Goal: Task Accomplishment & Management: Complete application form

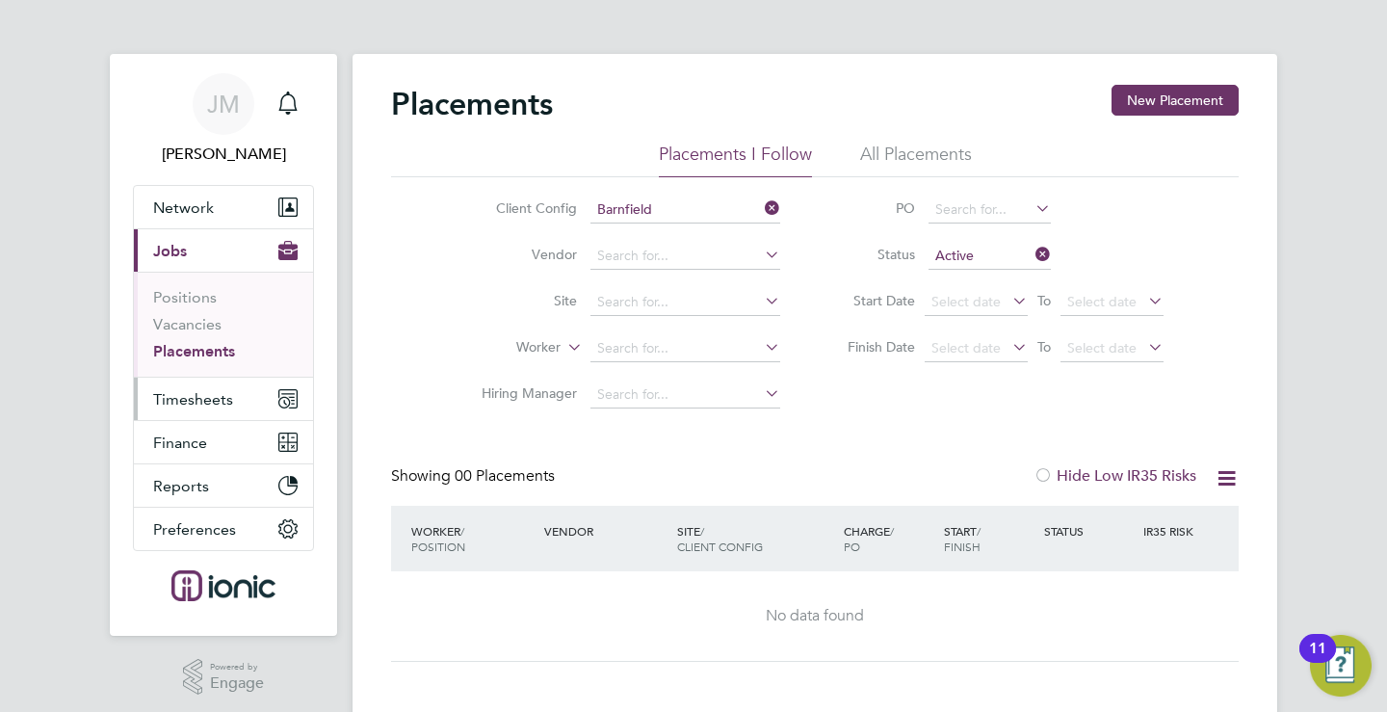
click at [188, 402] on span "Timesheets" at bounding box center [193, 399] width 80 height 18
click at [220, 400] on span "Timesheets" at bounding box center [193, 399] width 80 height 18
click at [195, 402] on span "Timesheets" at bounding box center [193, 399] width 80 height 18
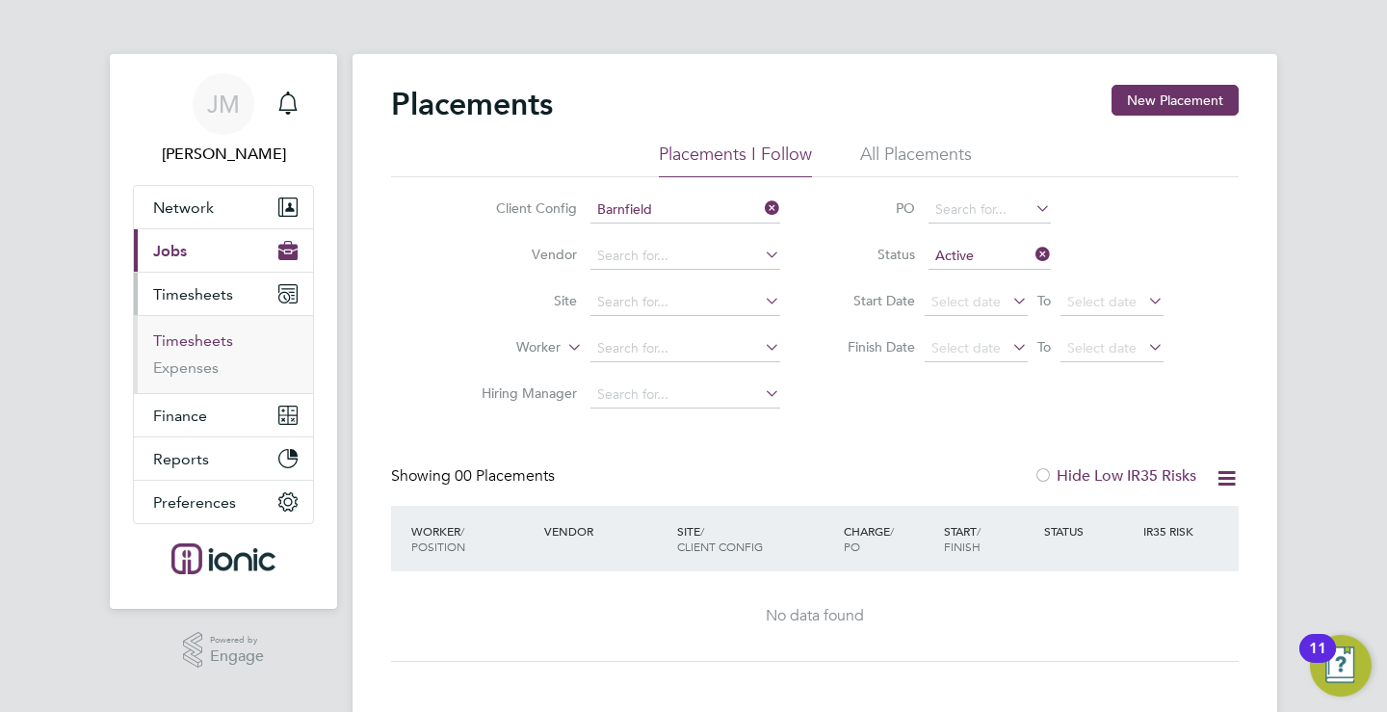
click at [199, 340] on link "Timesheets" at bounding box center [193, 340] width 80 height 18
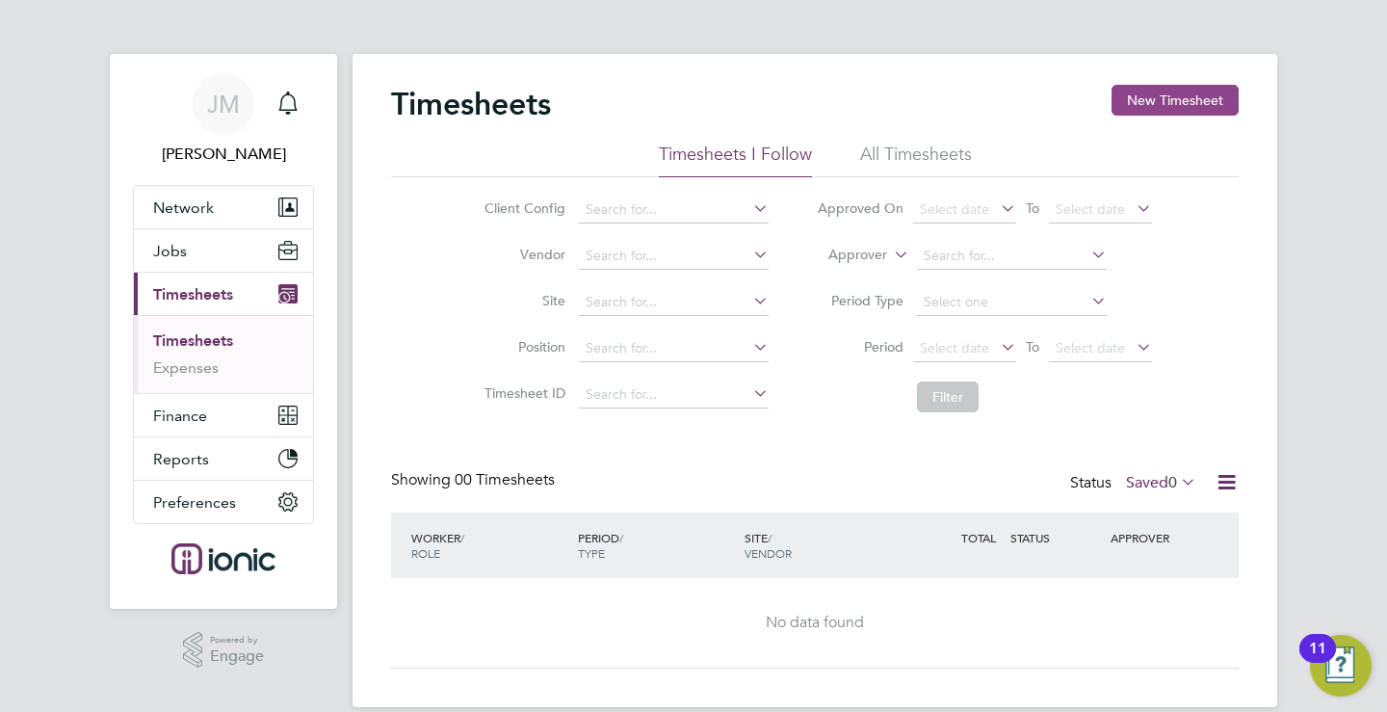
click at [1156, 88] on button "New Timesheet" at bounding box center [1174, 100] width 127 height 31
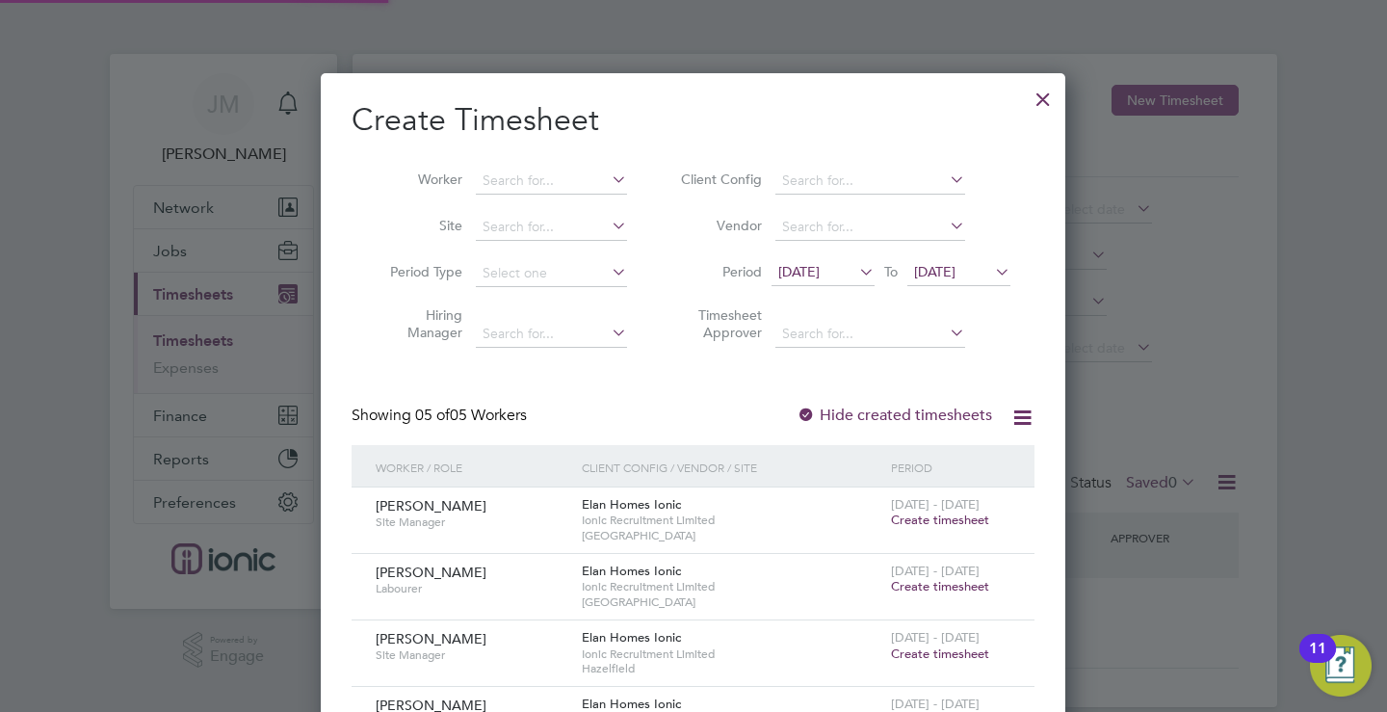
scroll to position [786, 745]
click at [877, 273] on div "[DATE] To [DATE]" at bounding box center [890, 273] width 239 height 27
click at [855, 273] on icon at bounding box center [855, 271] width 0 height 27
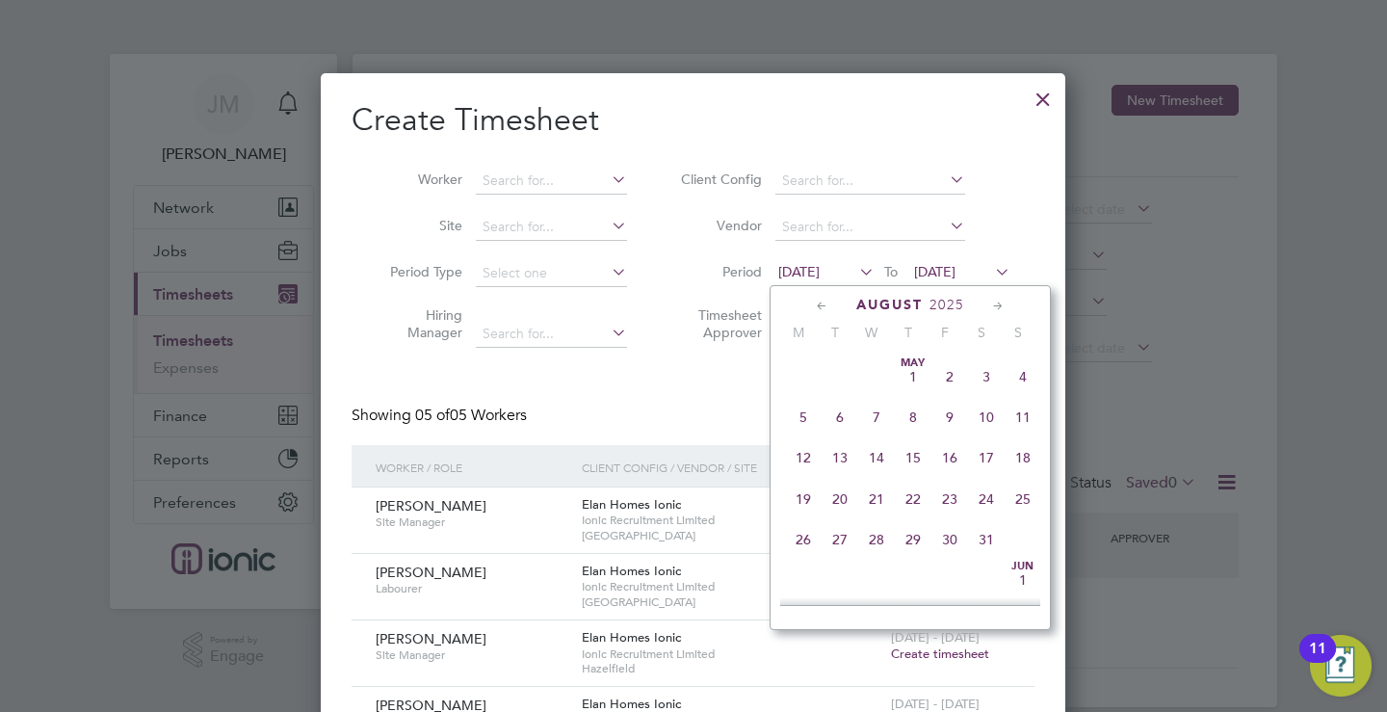
scroll to position [666, 0]
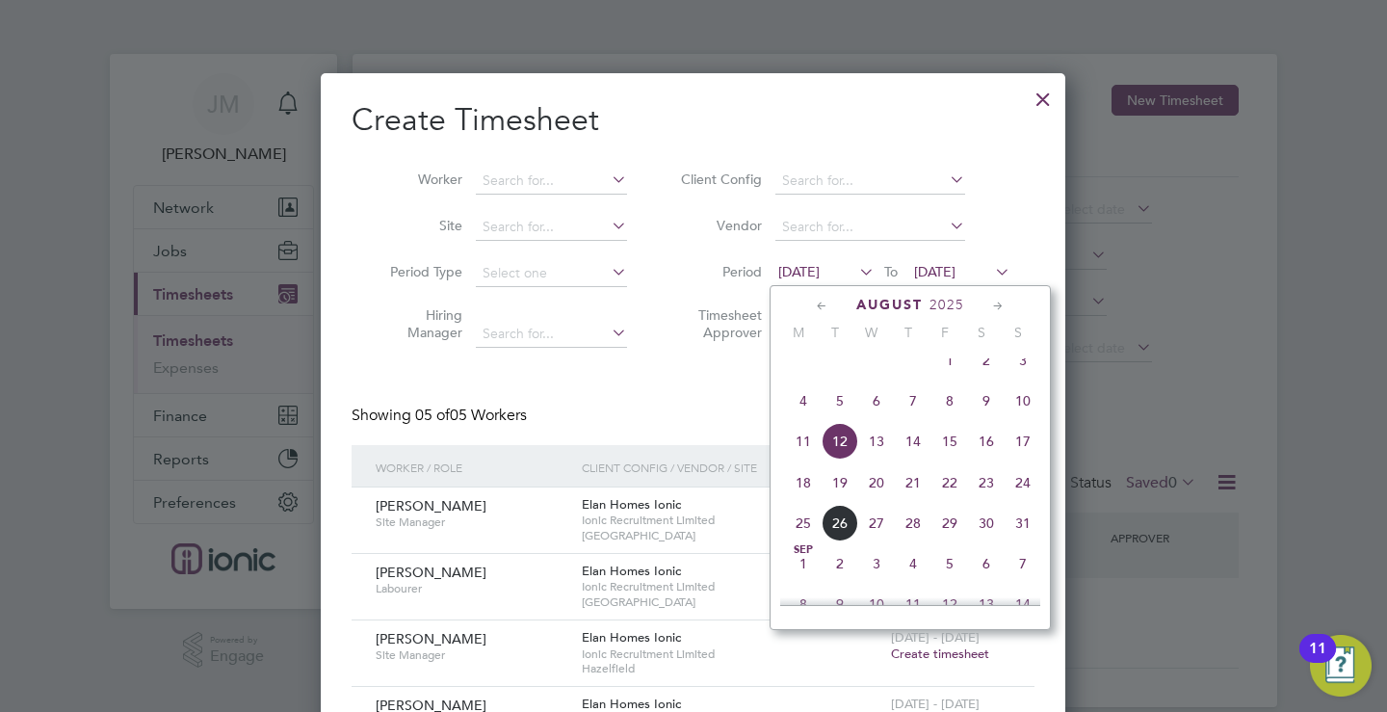
click at [804, 494] on span "18" at bounding box center [803, 482] width 37 height 37
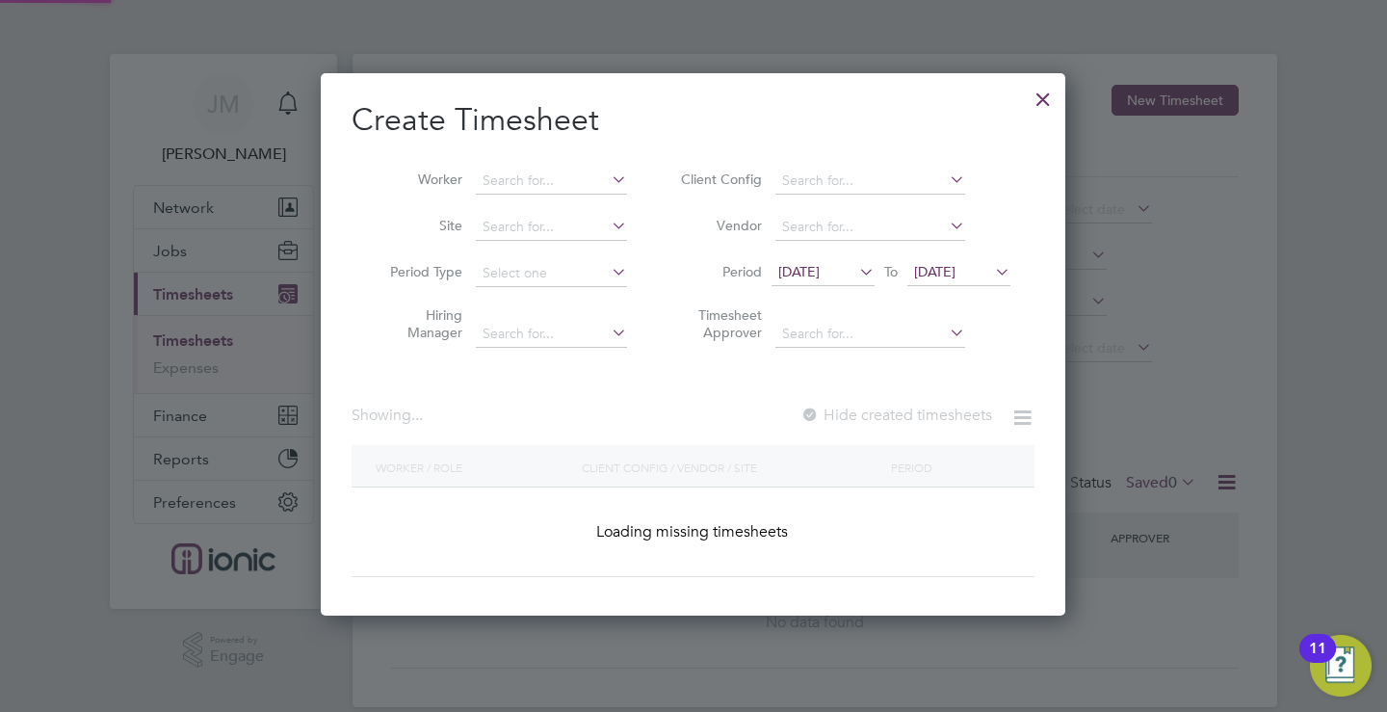
scroll to position [786, 745]
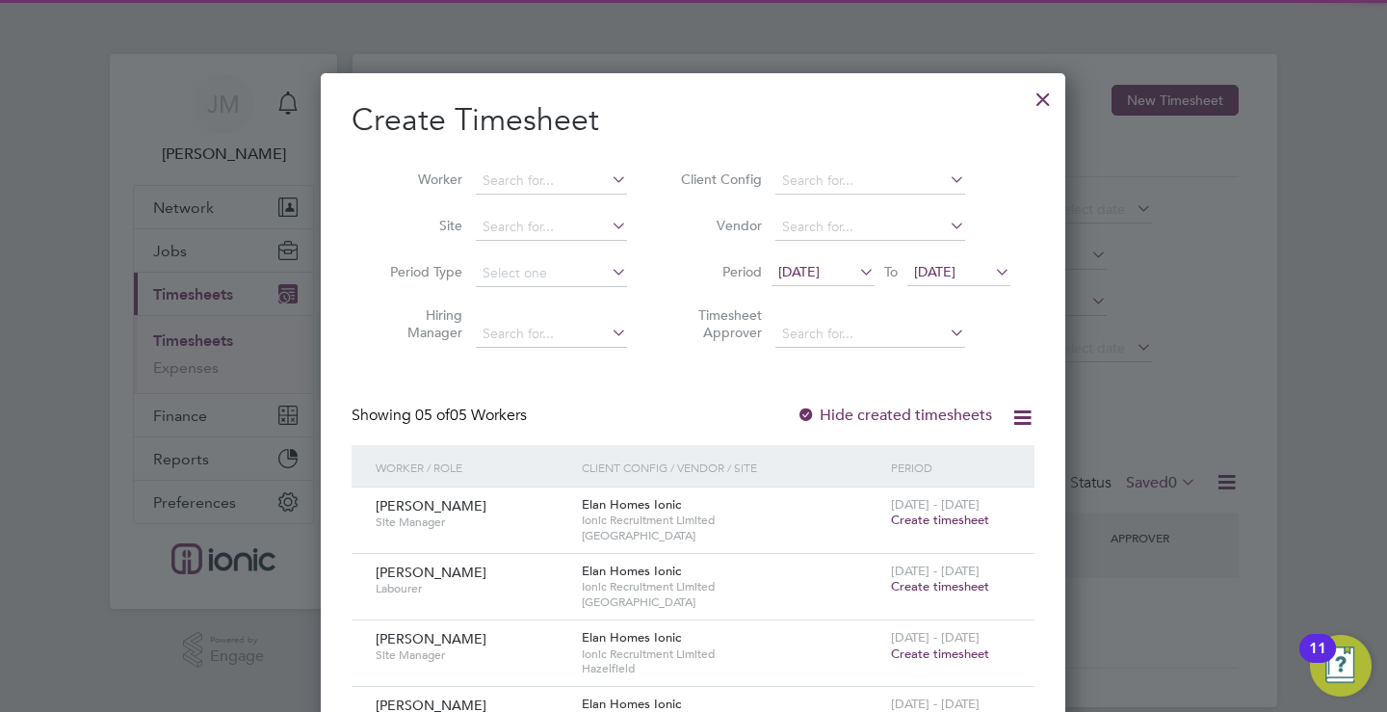
click at [991, 266] on icon at bounding box center [991, 271] width 0 height 27
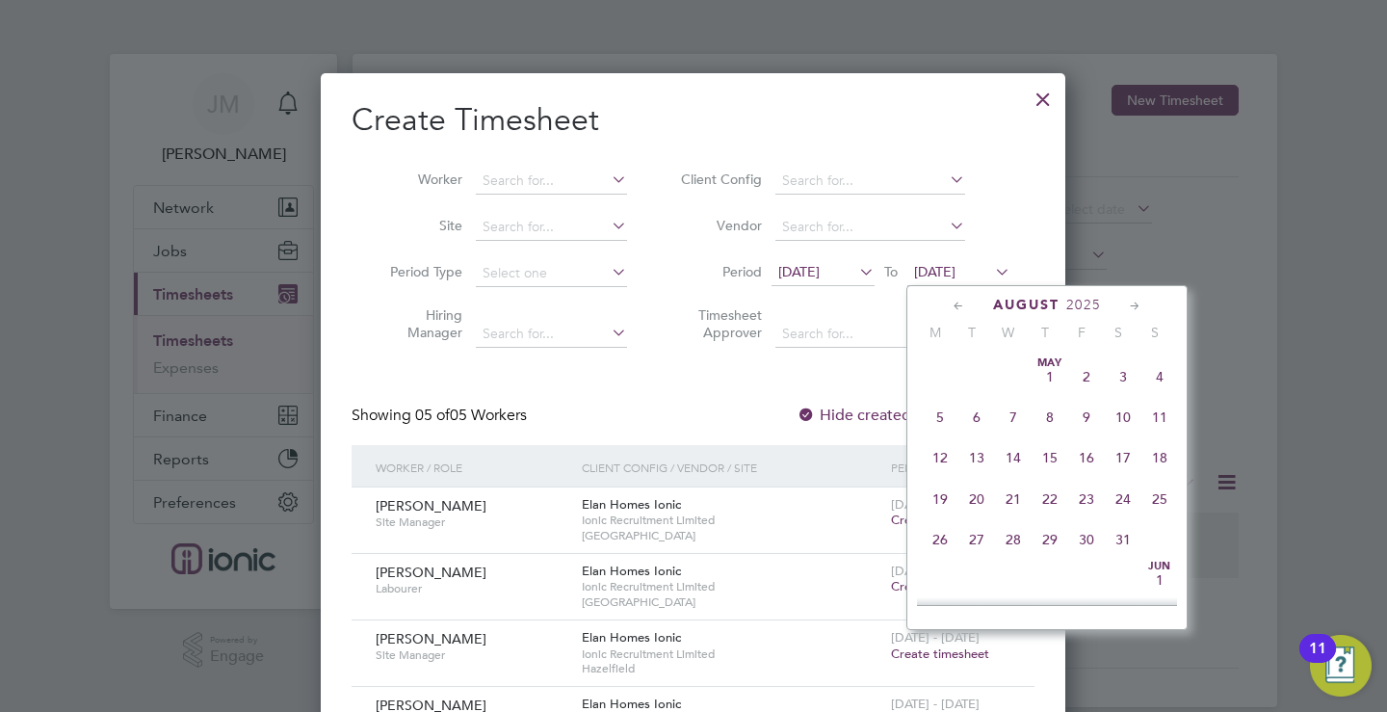
scroll to position [709, 0]
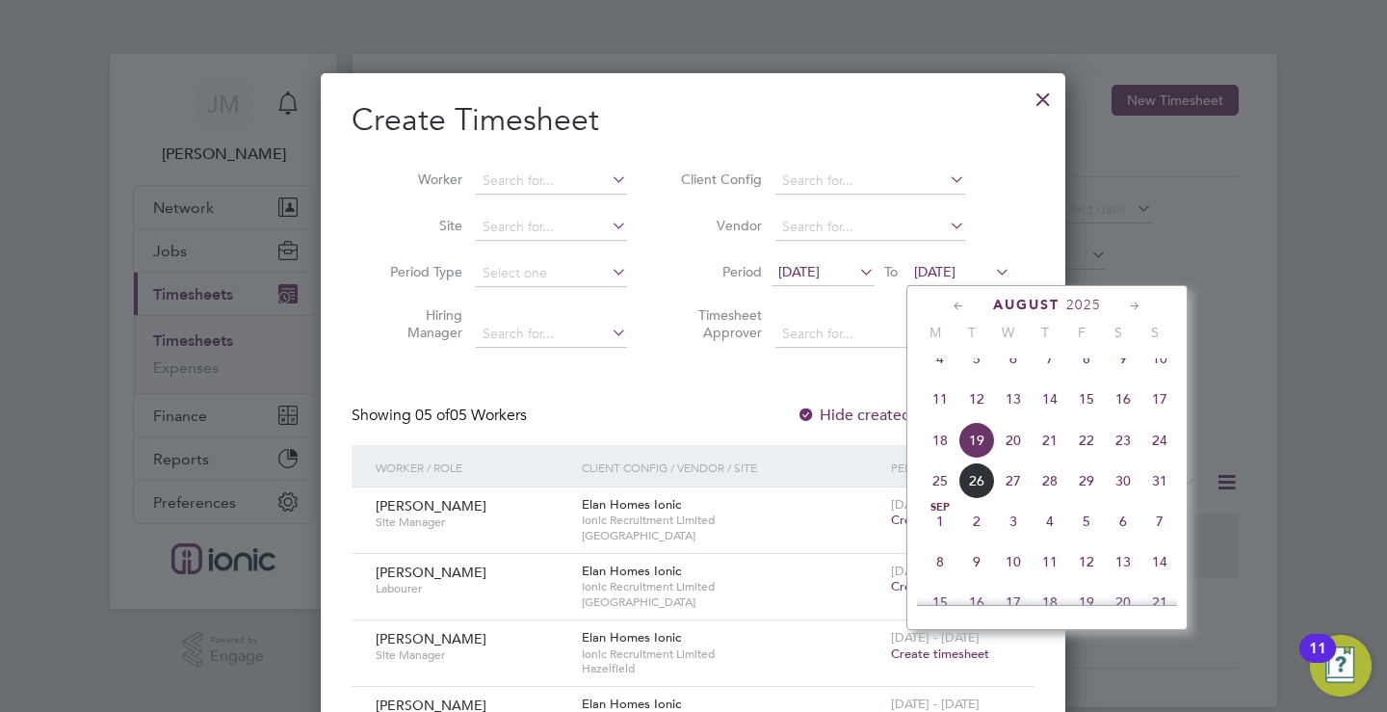
click at [1166, 456] on span "24" at bounding box center [1159, 440] width 37 height 37
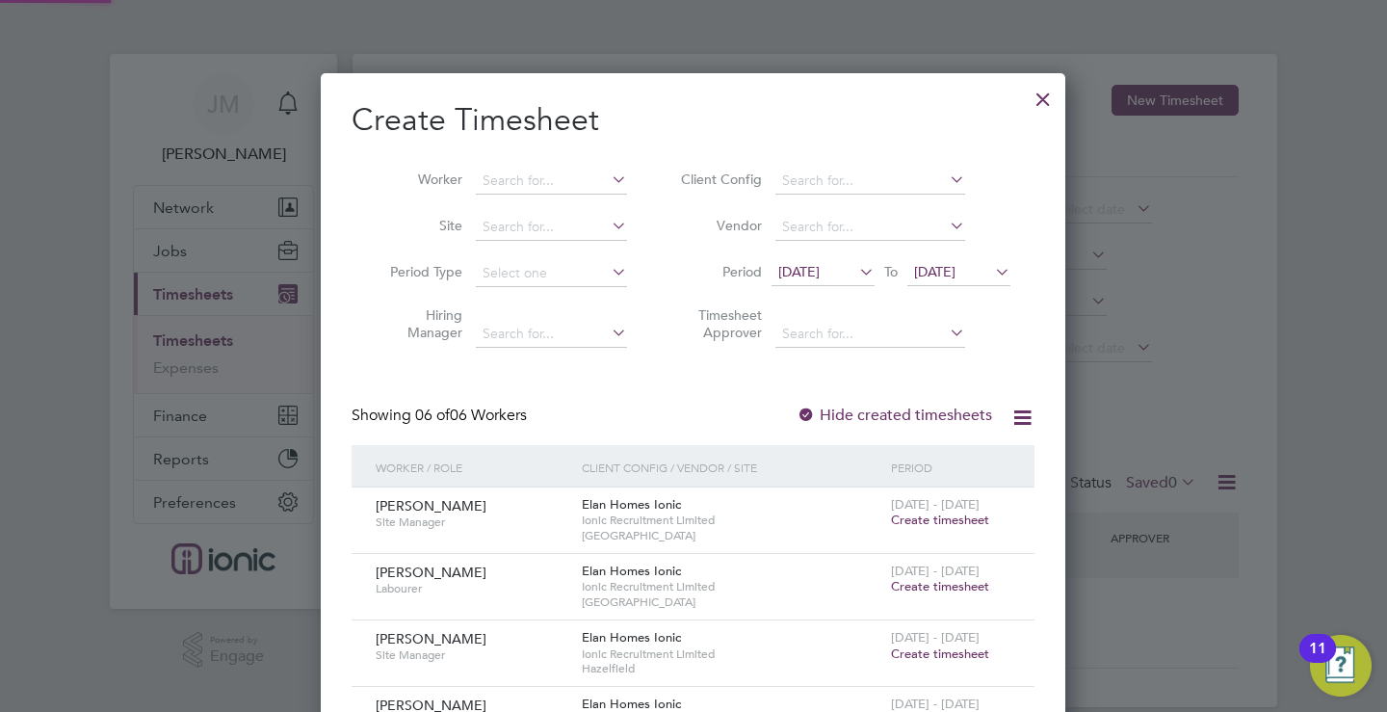
scroll to position [852, 745]
click at [931, 521] on span "Create timesheet" at bounding box center [940, 519] width 98 height 16
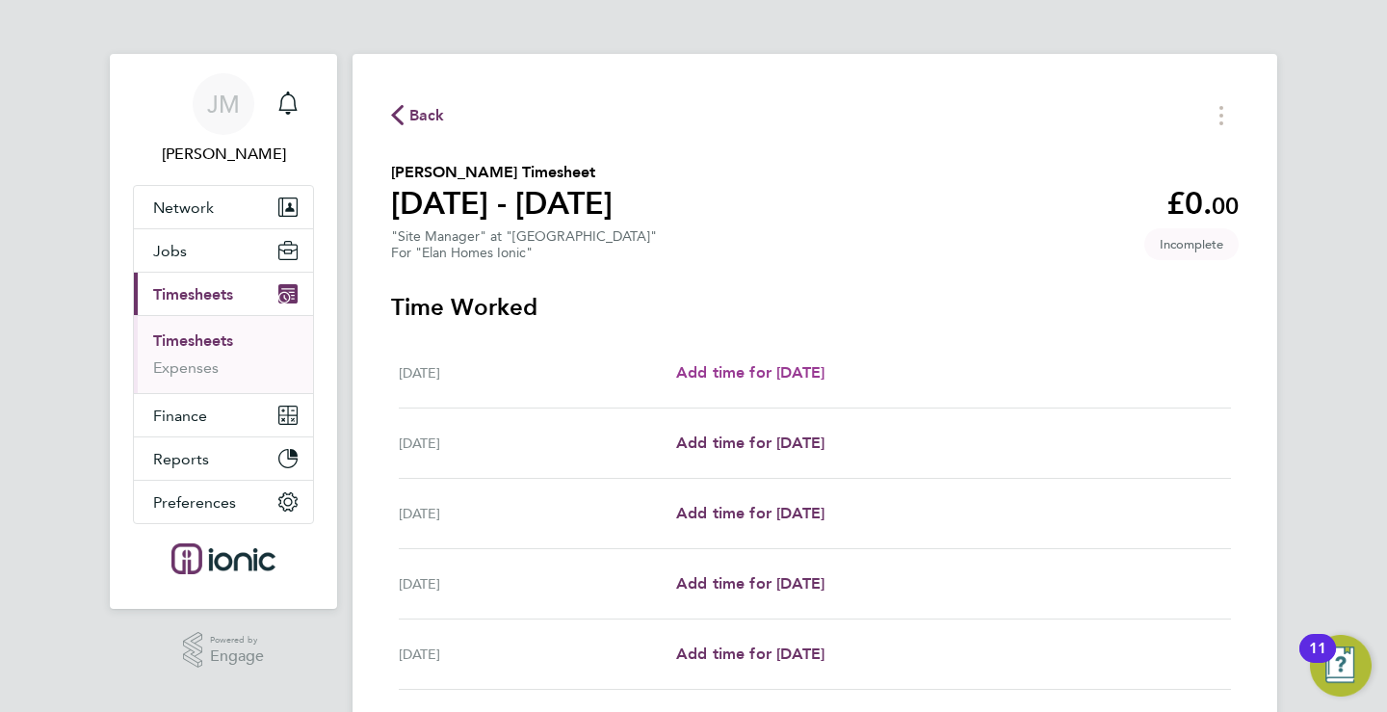
click at [719, 369] on span "Add time for [DATE]" at bounding box center [750, 372] width 148 height 18
select select "30"
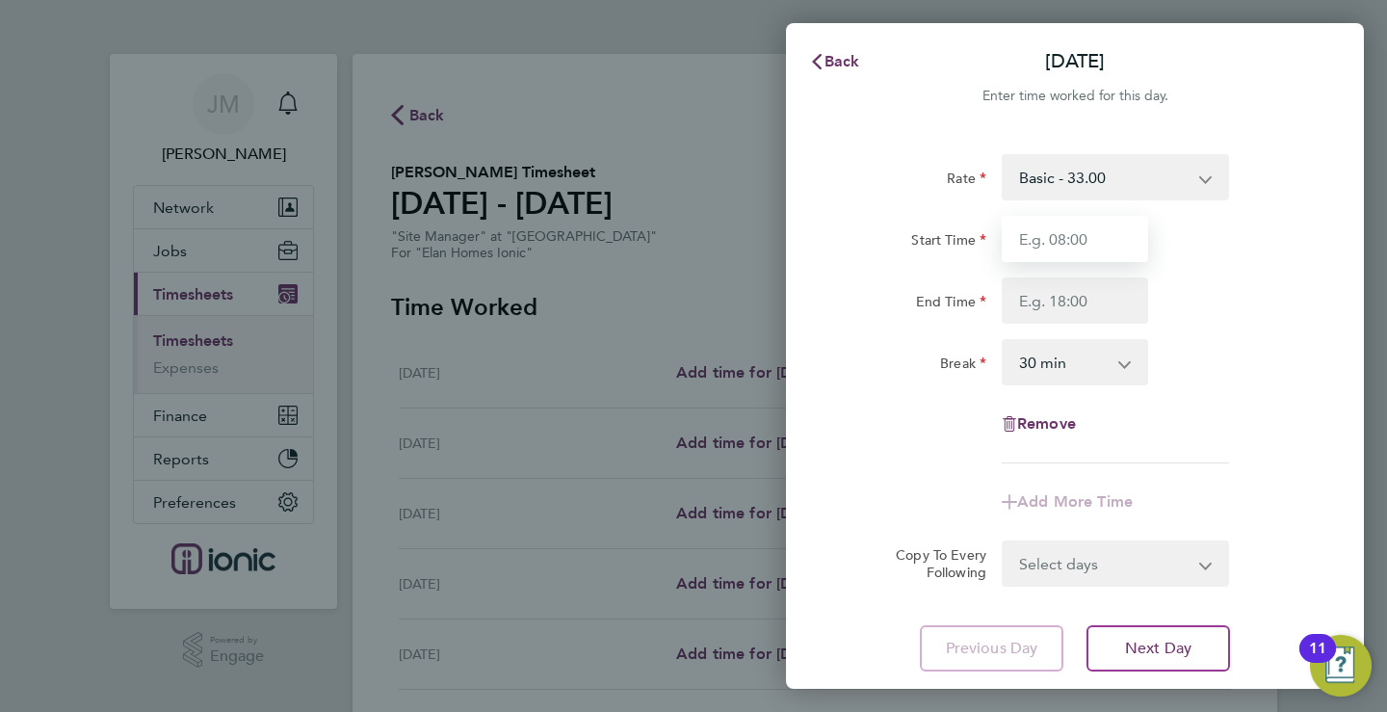
click at [1071, 229] on input "Start Time" at bounding box center [1074, 239] width 146 height 46
type input "07:30"
click at [1067, 303] on input "End Time" at bounding box center [1074, 300] width 146 height 46
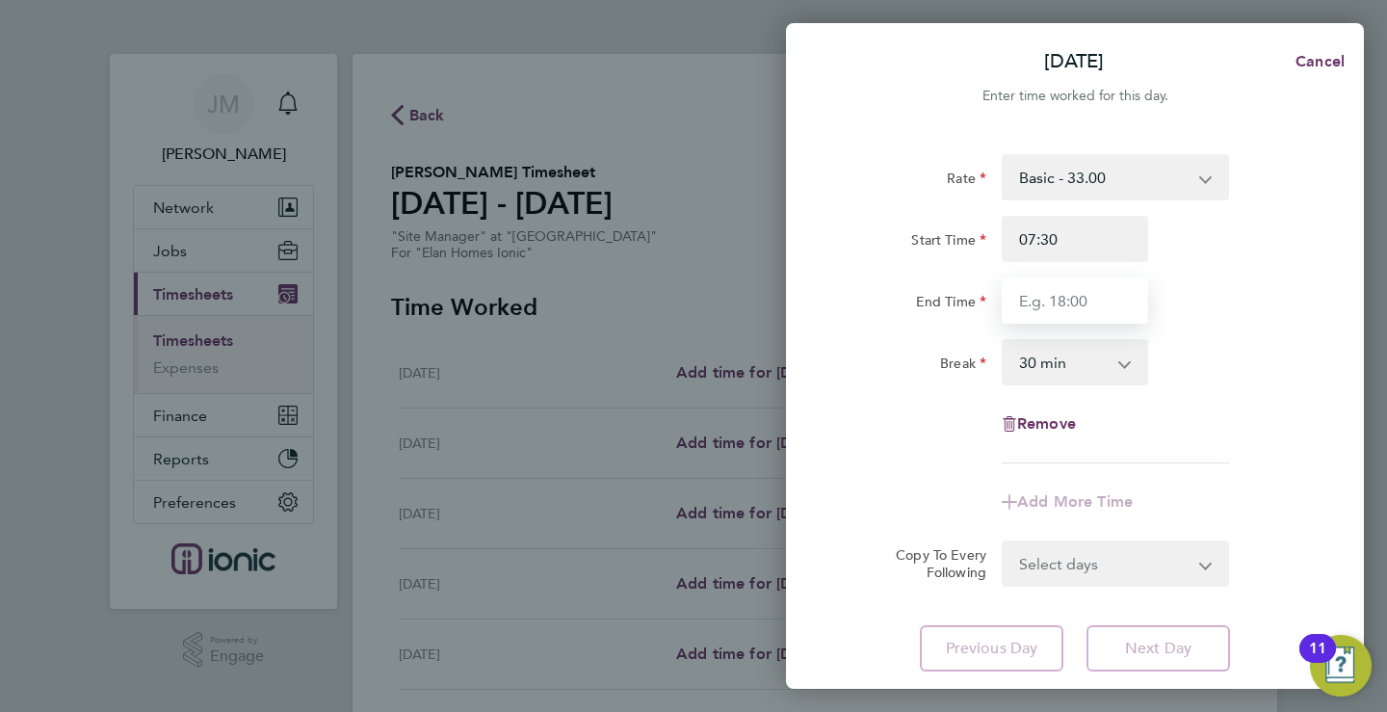
type input "16:00"
click at [1144, 638] on div "Rate Basic - 33.00 Start Time 07:30 End Time 16:00 Break 0 min 15 min 30 min 45…" at bounding box center [1075, 412] width 578 height 563
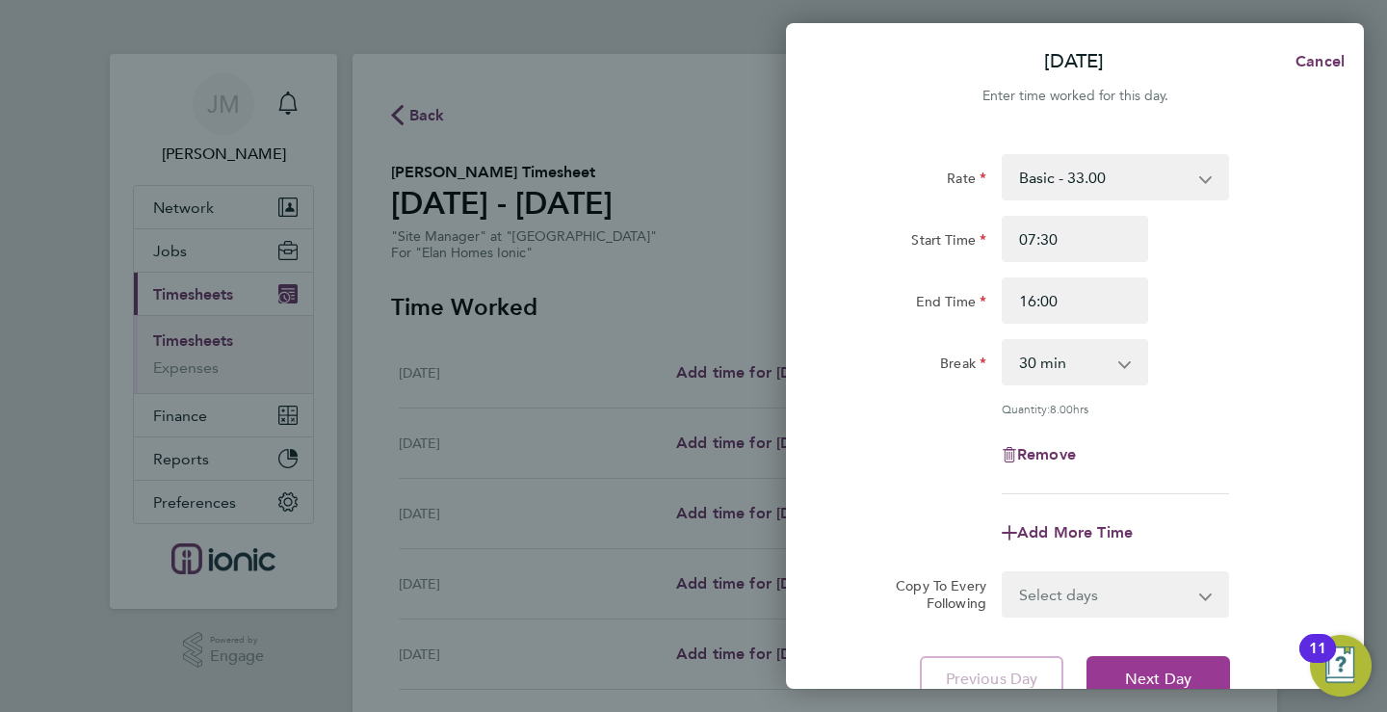
click at [1156, 671] on span "Next Day" at bounding box center [1158, 678] width 66 height 19
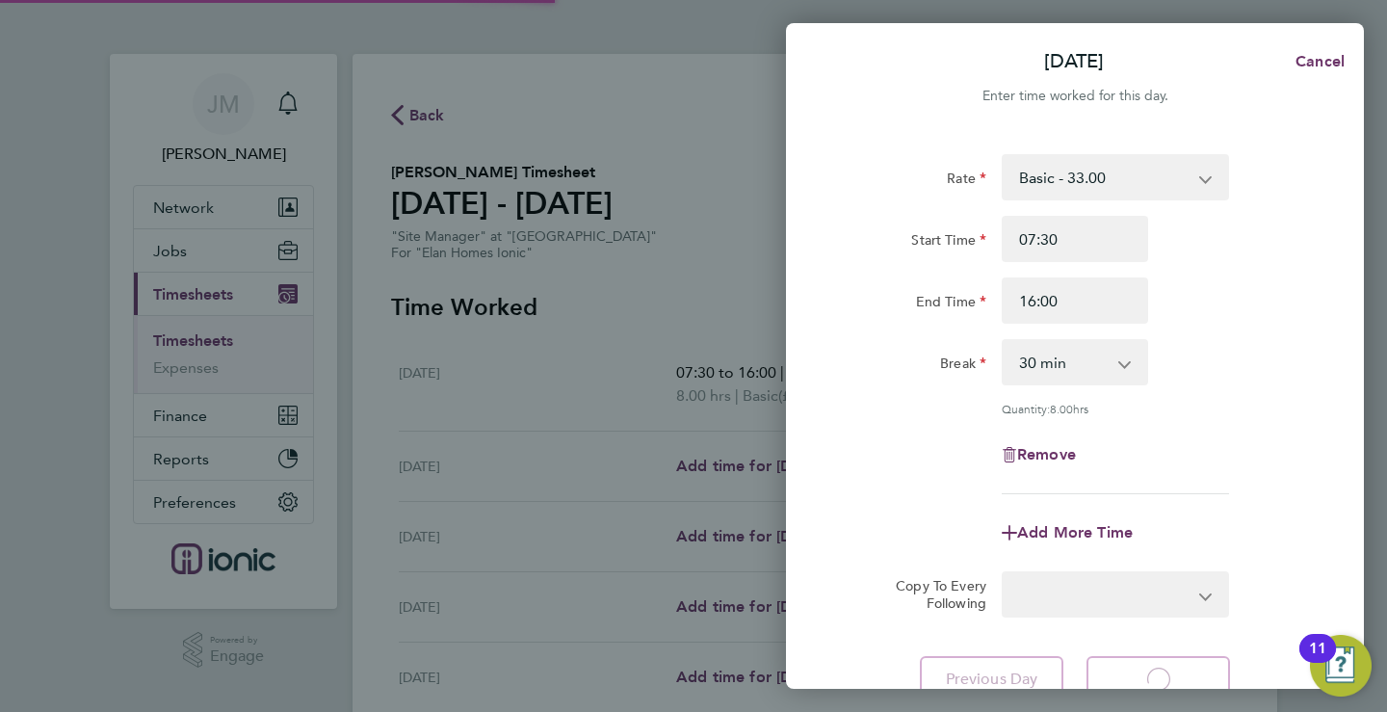
select select "30"
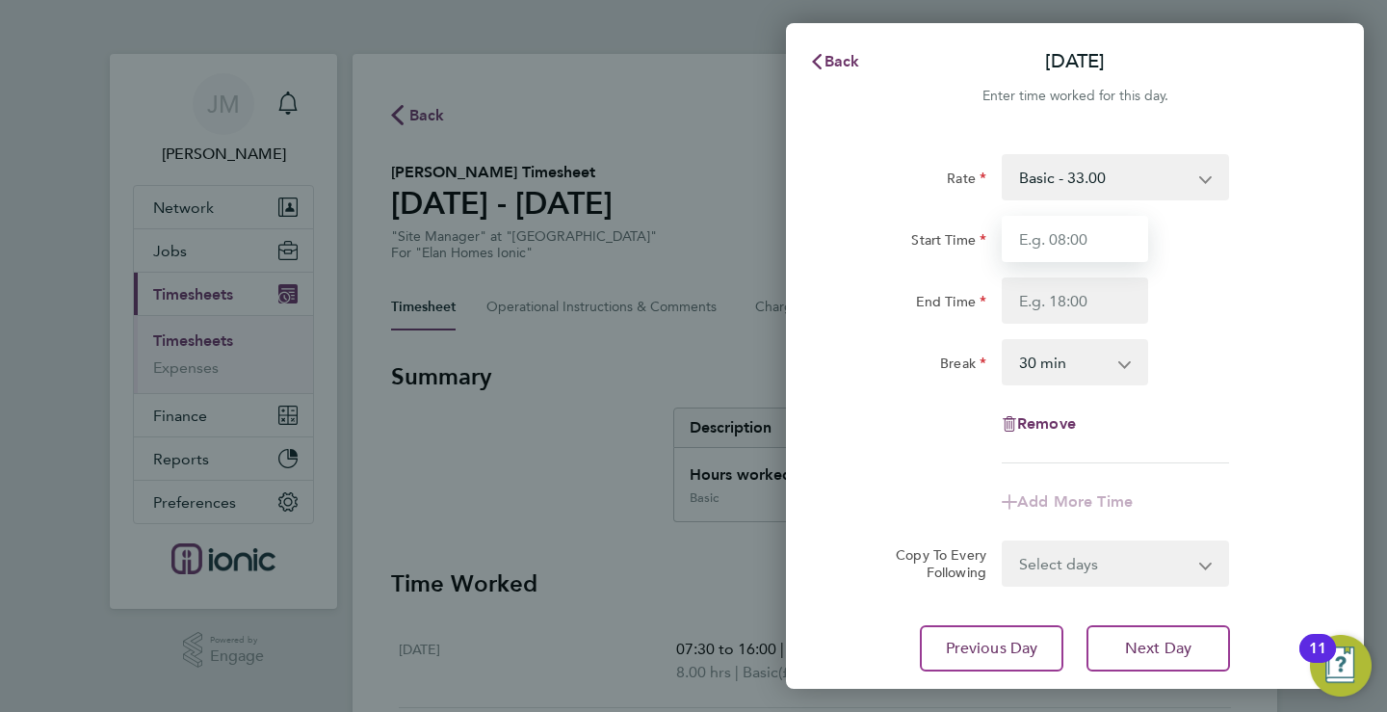
click at [1048, 248] on input "Start Time" at bounding box center [1074, 239] width 146 height 46
type input "07:30"
click at [1053, 296] on input "End Time" at bounding box center [1074, 300] width 146 height 46
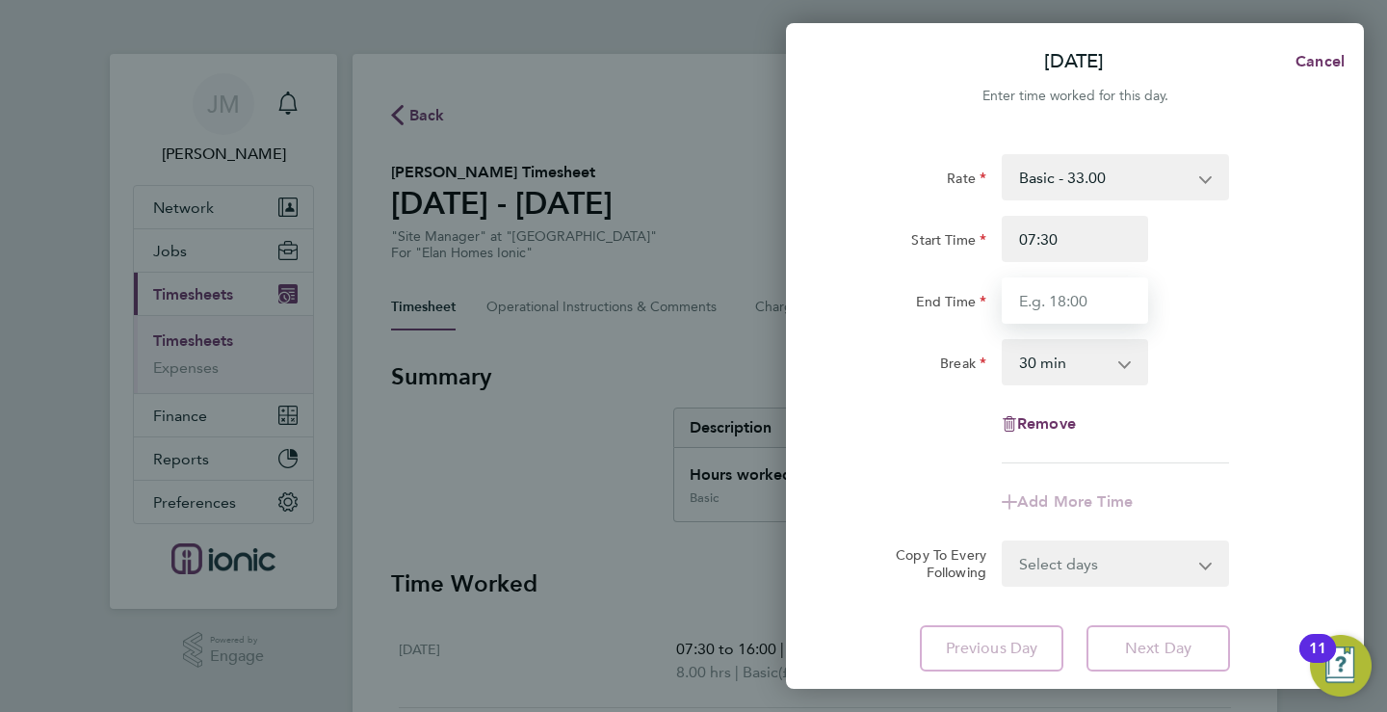
type input "16:00"
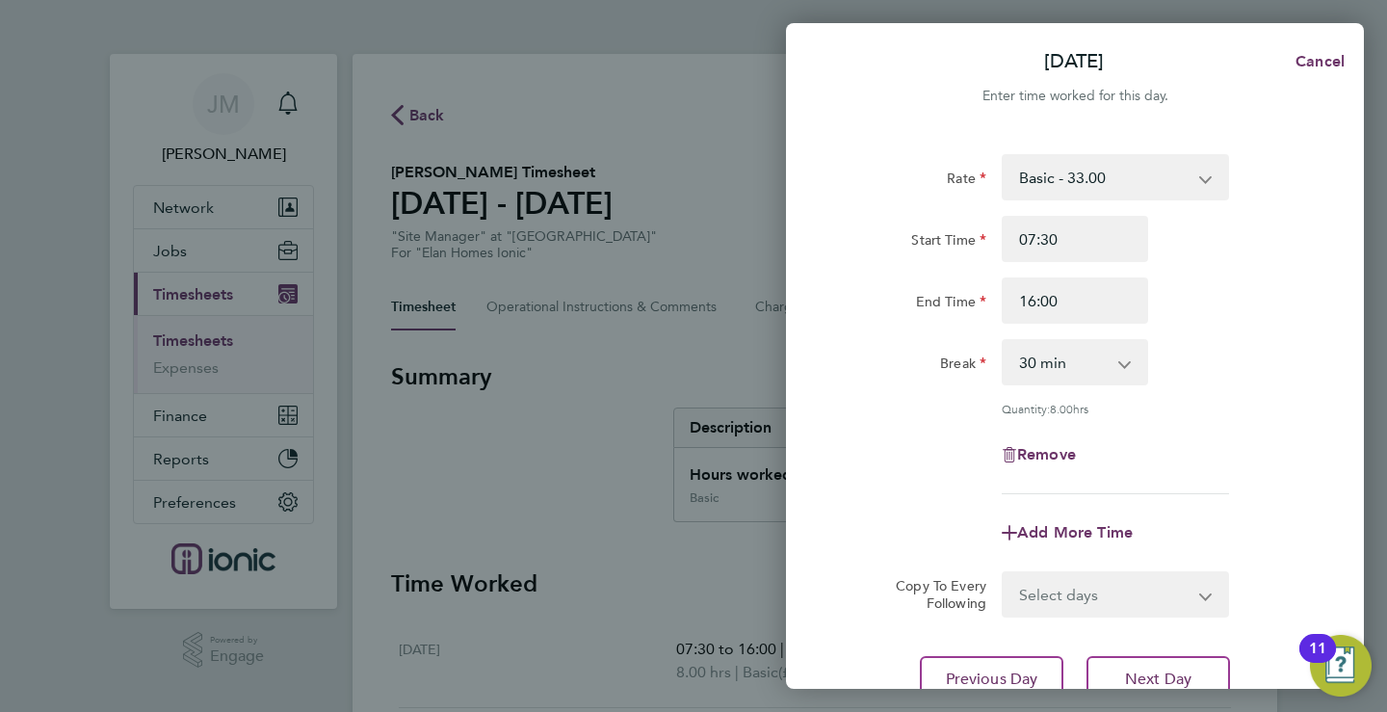
click at [1272, 550] on form "Rate Basic - 33.00 Start Time 07:30 End Time 16:00 Break 0 min 15 min 30 min 45…" at bounding box center [1075, 385] width 470 height 463
click at [1176, 670] on span "Next Day" at bounding box center [1158, 678] width 66 height 19
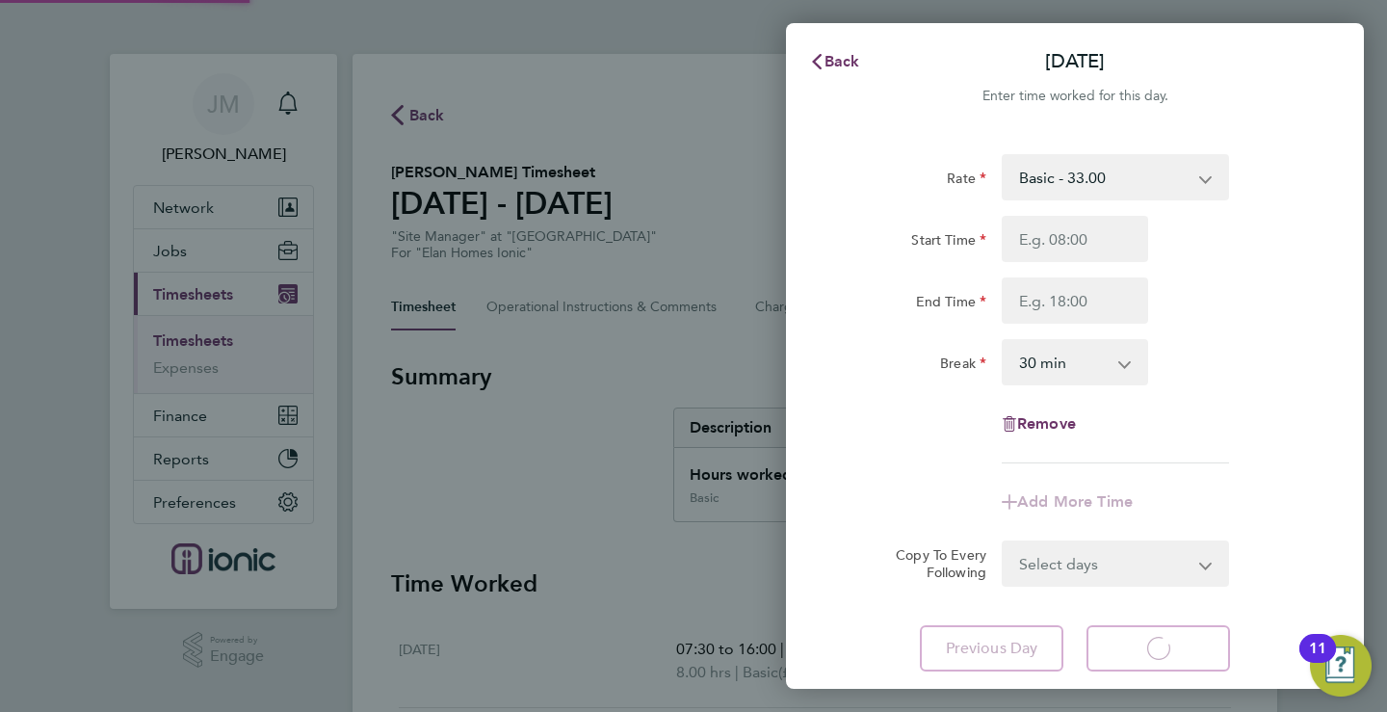
select select "30"
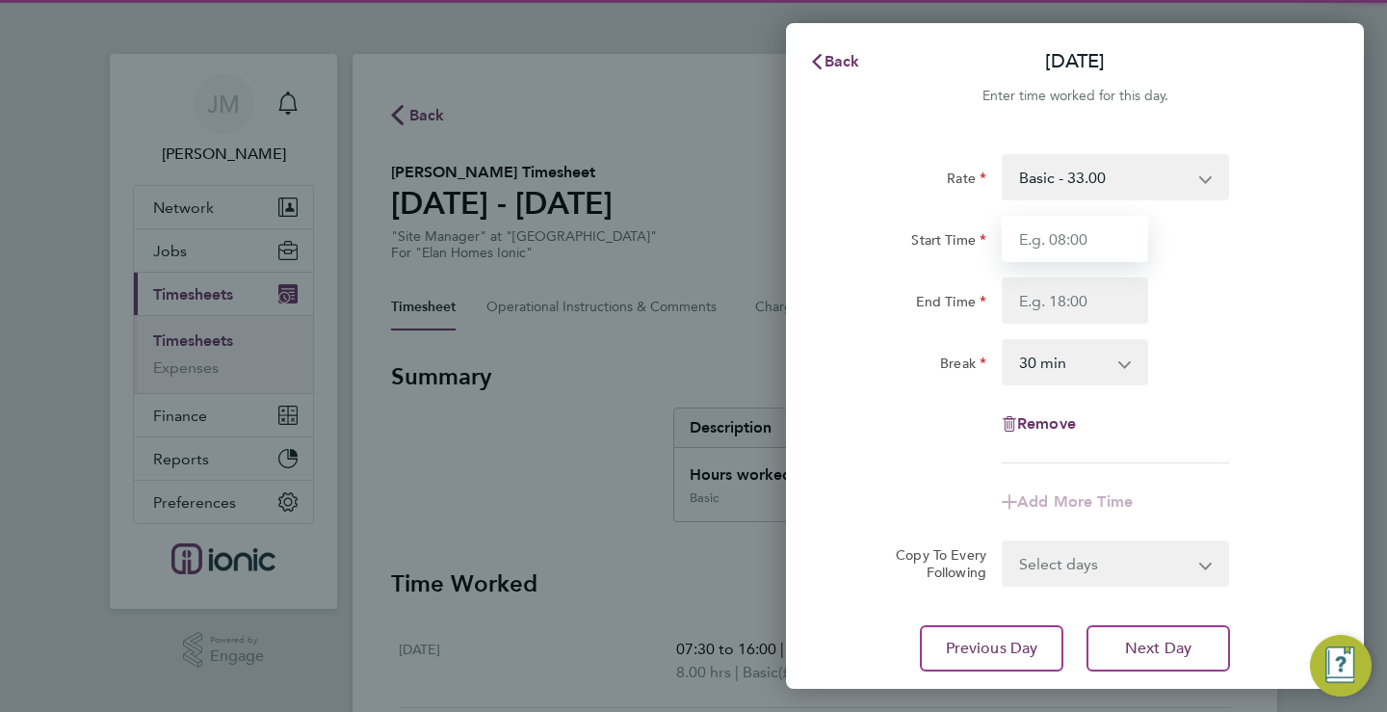
click at [1045, 243] on input "Start Time" at bounding box center [1074, 239] width 146 height 46
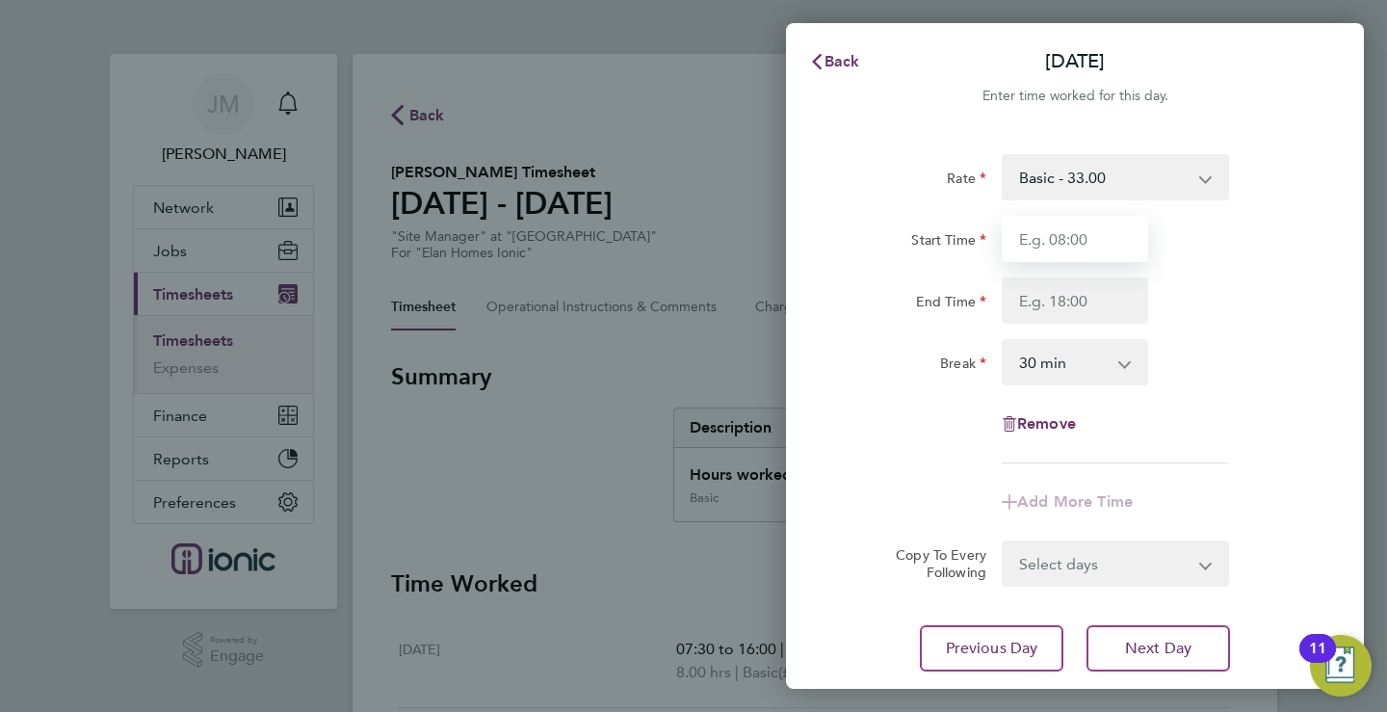
type input "07:30"
click at [1059, 293] on input "End Time" at bounding box center [1074, 300] width 146 height 46
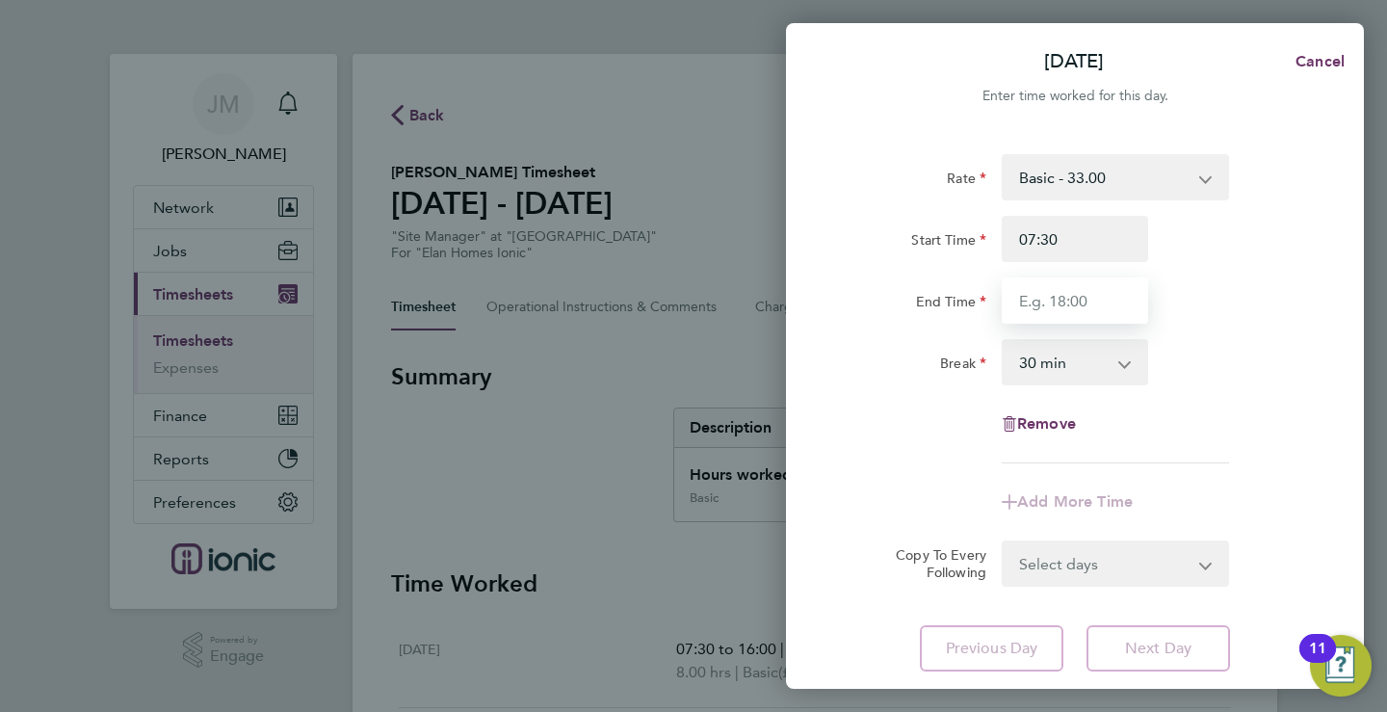
type input "16:00"
click at [1190, 650] on div "Rate Basic - 33.00 Start Time 07:30 End Time 16:00 Break 0 min 15 min 30 min 45…" at bounding box center [1075, 412] width 578 height 563
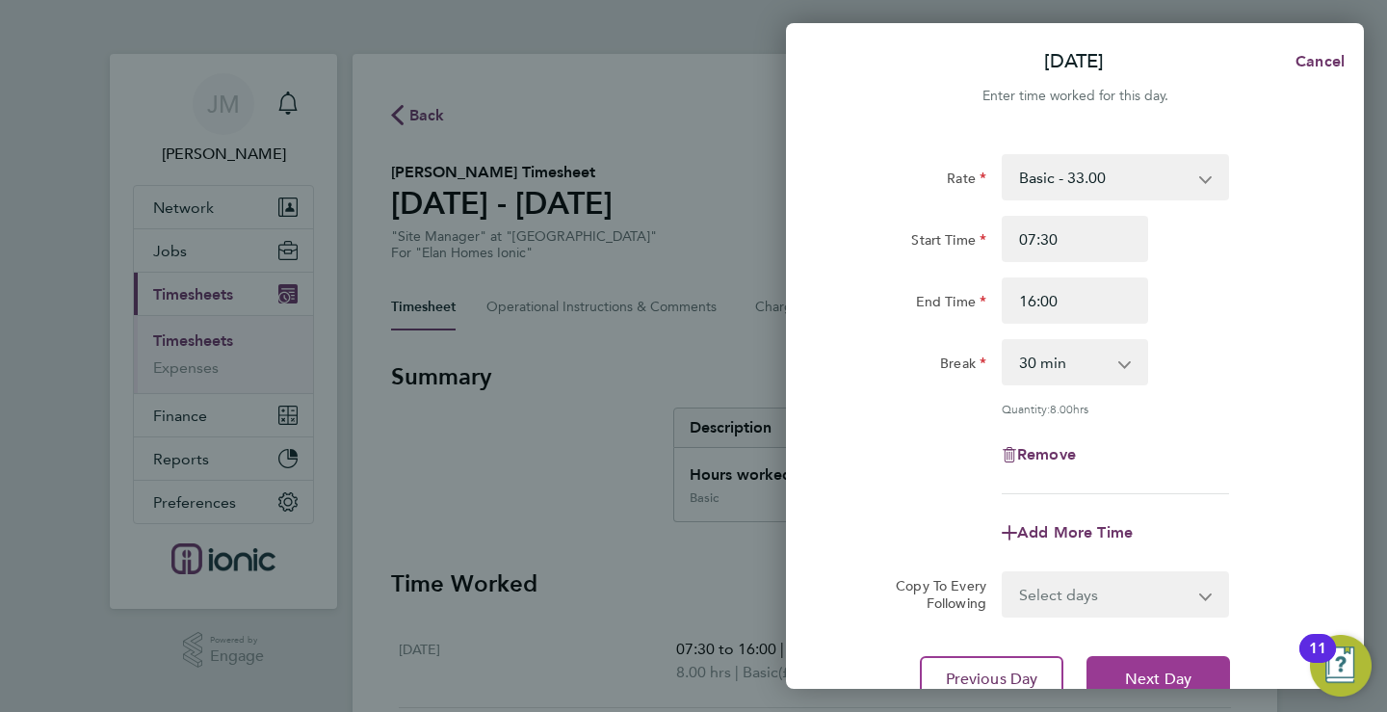
click at [1175, 680] on span "Next Day" at bounding box center [1158, 678] width 66 height 19
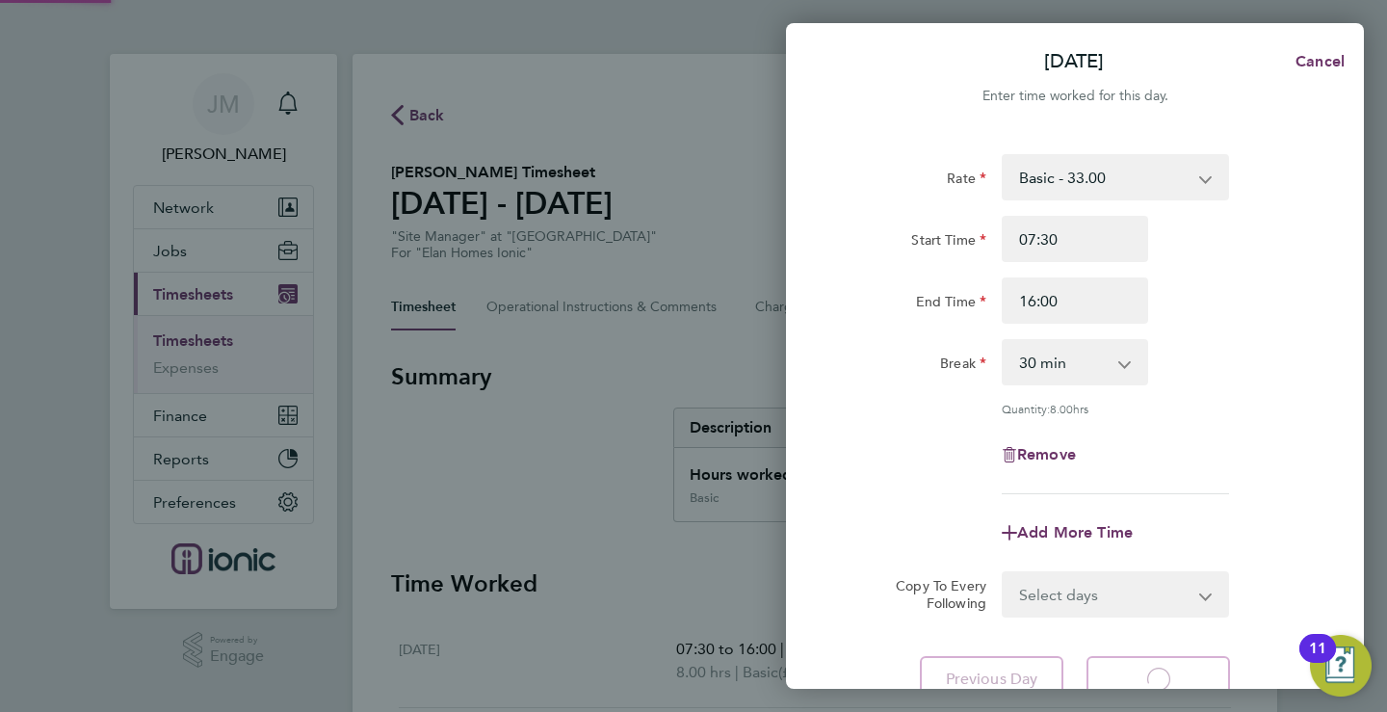
select select "30"
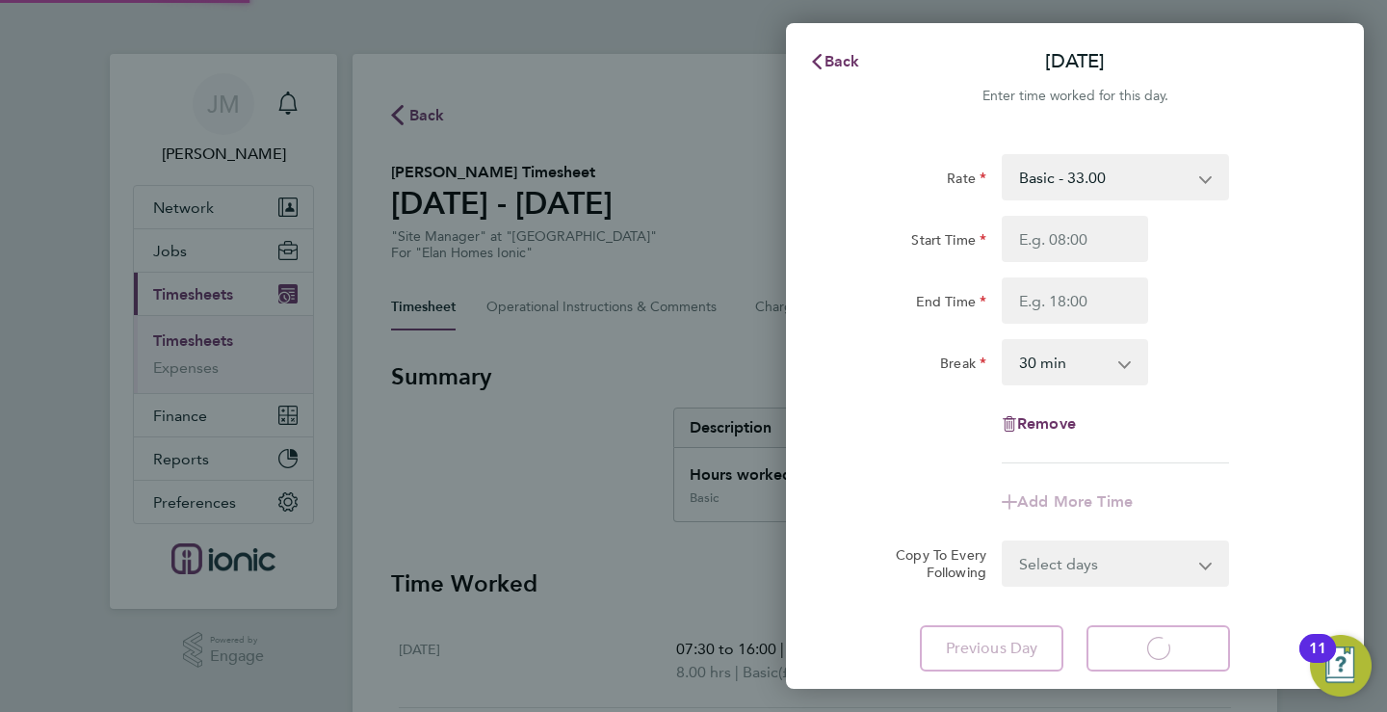
select select "30"
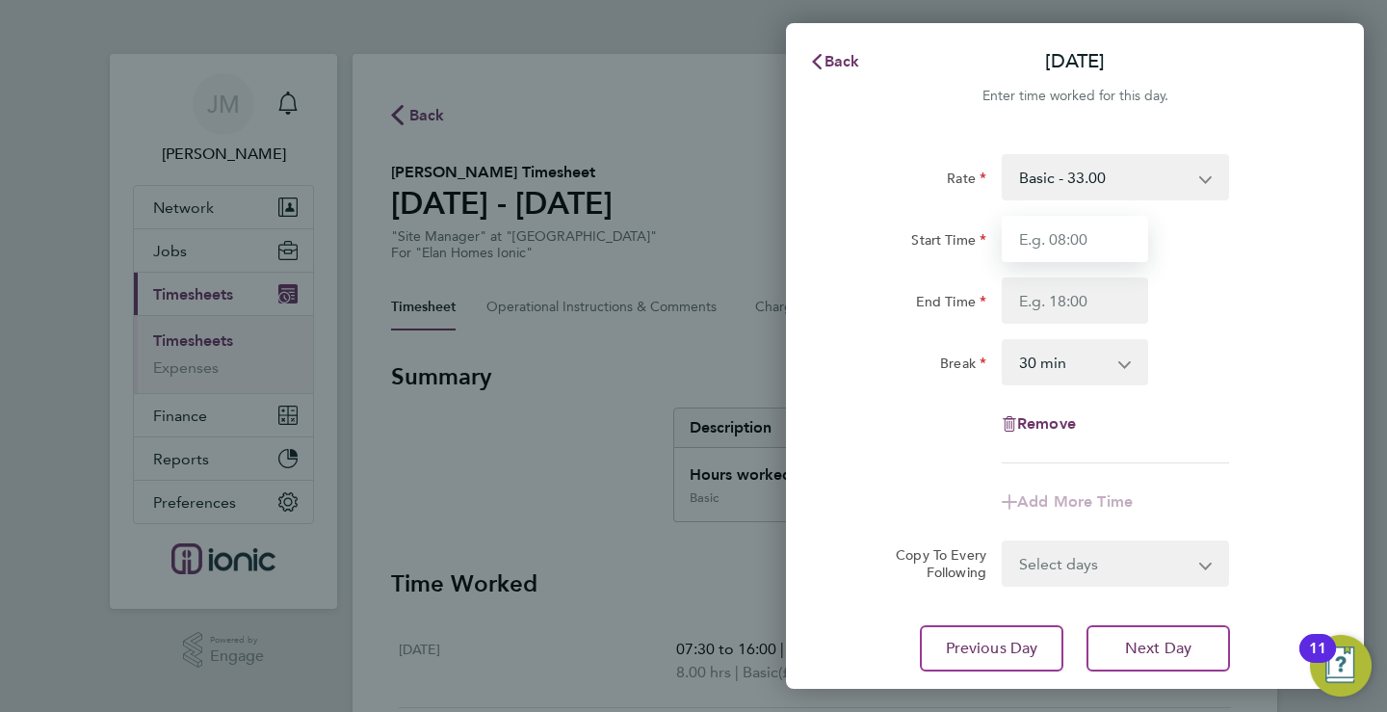
click at [1060, 242] on input "Start Time" at bounding box center [1074, 239] width 146 height 46
type input "07:30"
click at [1058, 295] on input "End Time" at bounding box center [1074, 300] width 146 height 46
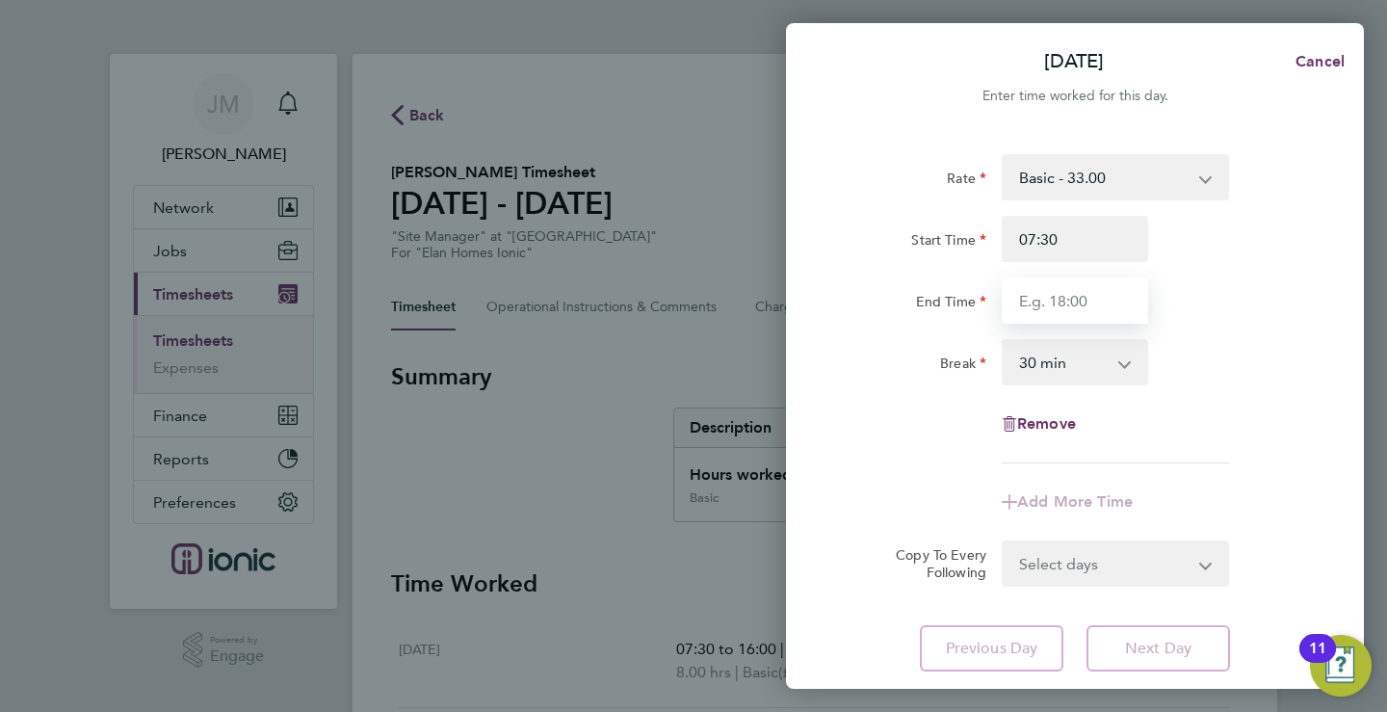
type input "16:00"
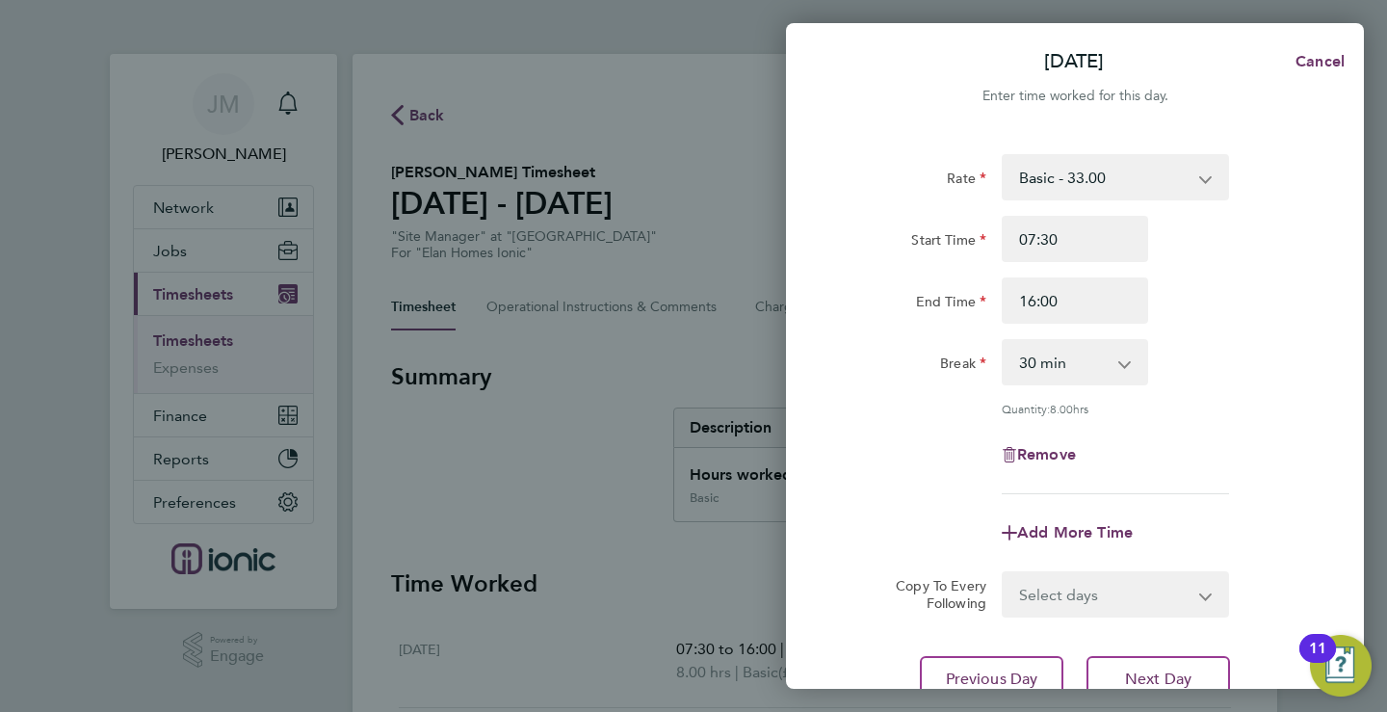
click at [1140, 643] on div "Rate Basic - 33.00 Start Time 07:30 End Time 16:00 Break 0 min 15 min 30 min 45…" at bounding box center [1075, 428] width 578 height 594
click at [1154, 664] on button "Next Day" at bounding box center [1157, 679] width 143 height 46
select select "30"
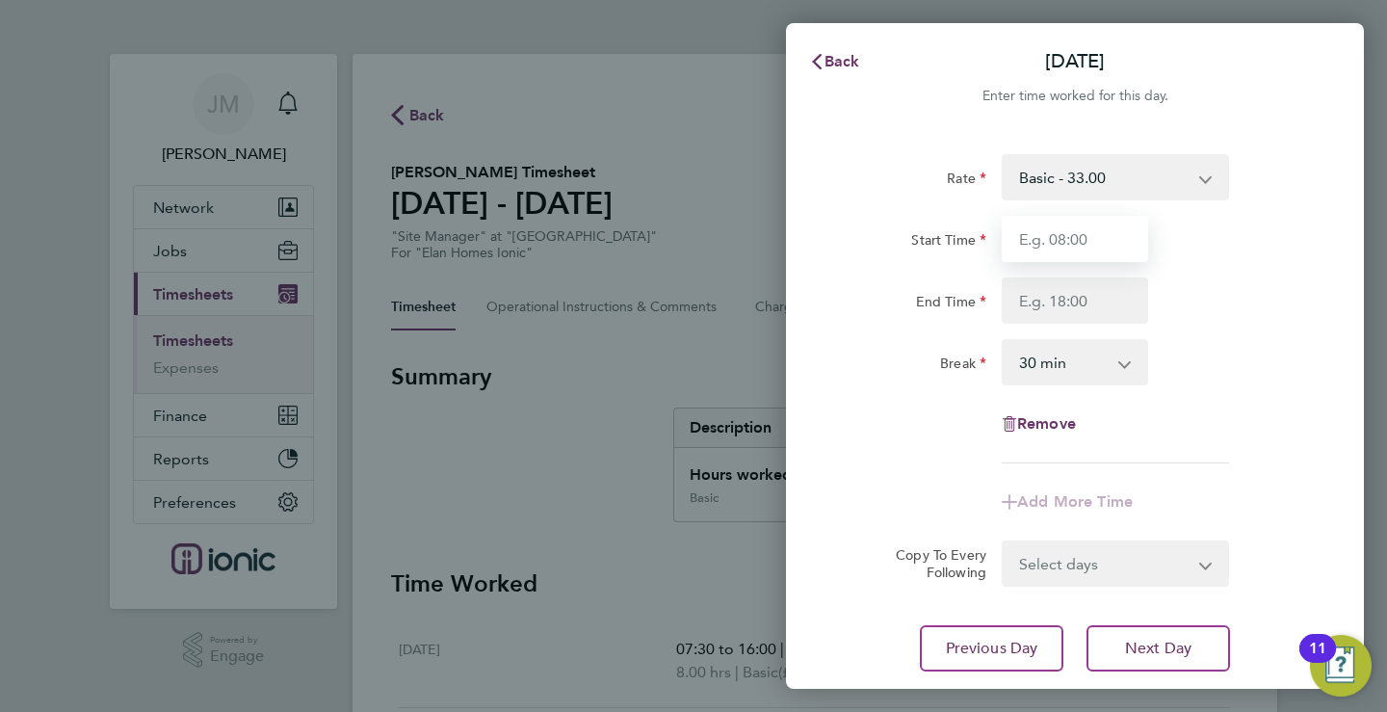
click at [1047, 252] on input "Start Time" at bounding box center [1074, 239] width 146 height 46
type input "07:30"
click at [1053, 294] on input "End Time" at bounding box center [1074, 300] width 146 height 46
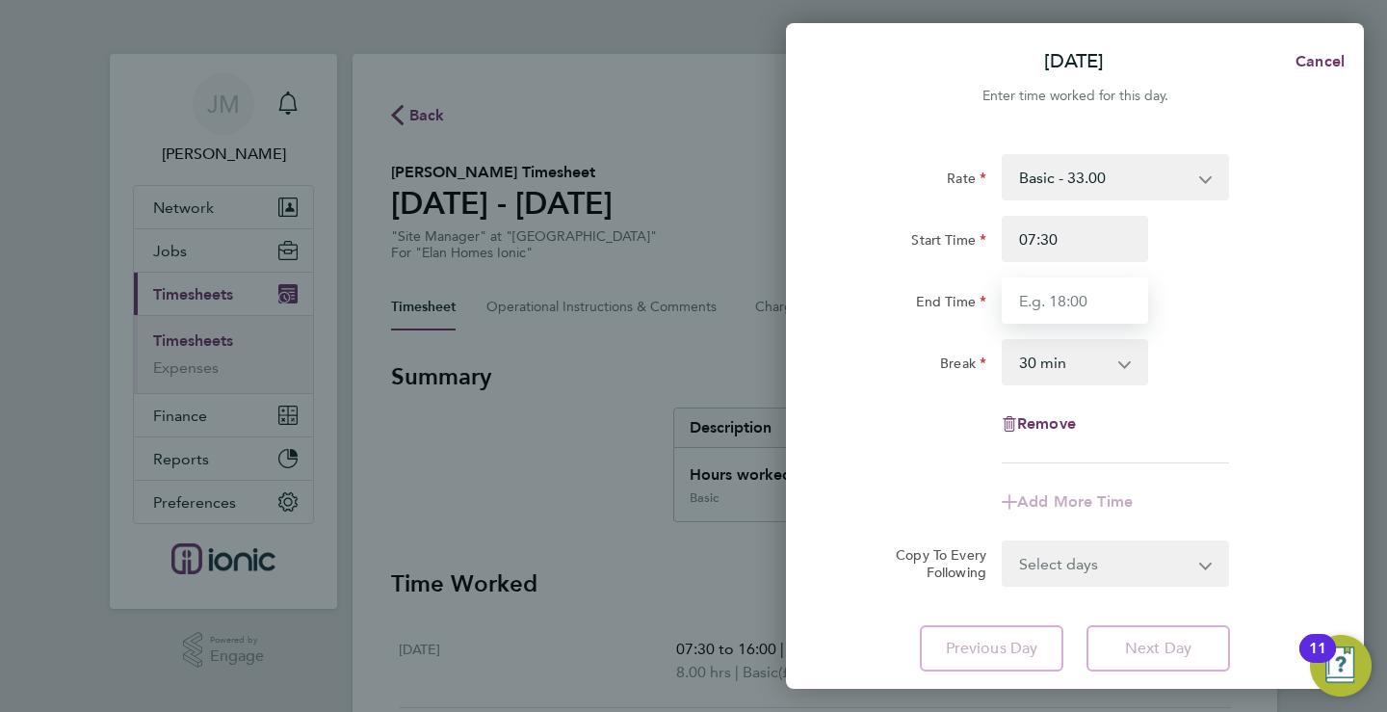
type input "16:00"
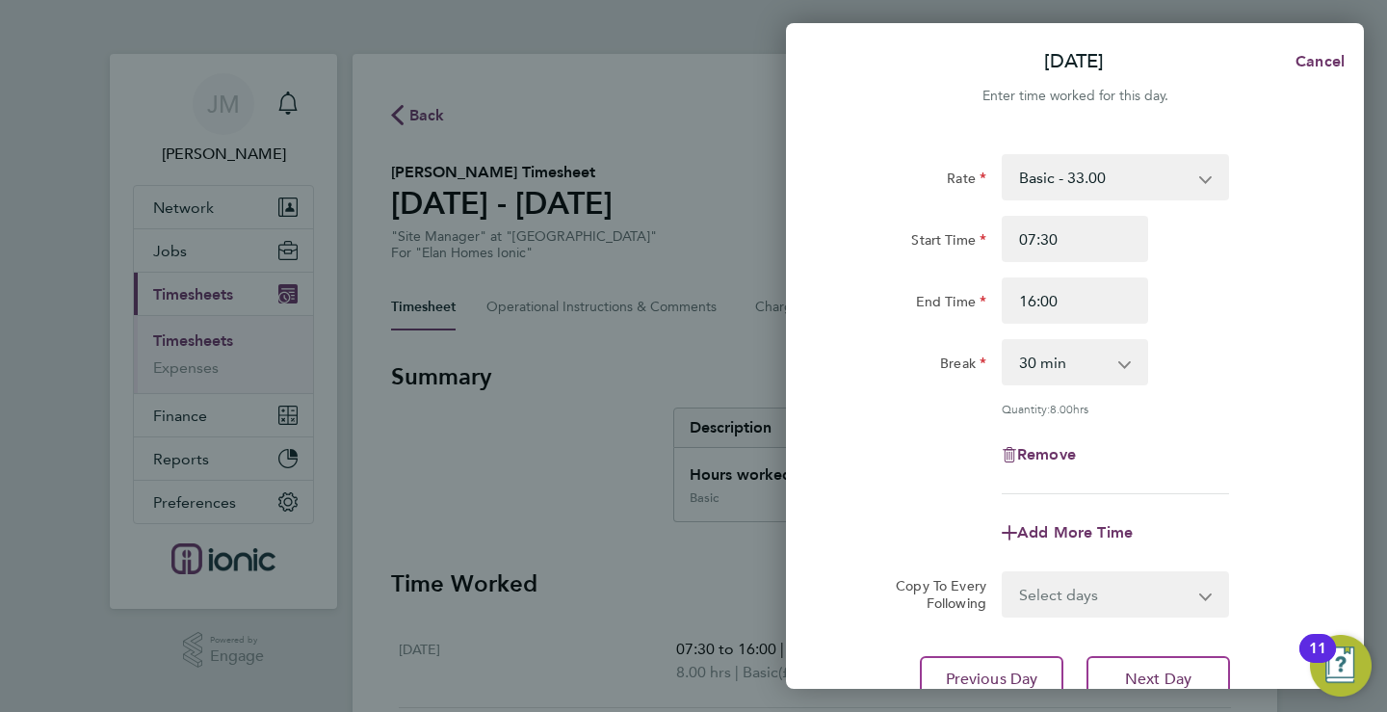
click at [1236, 526] on form "Rate Basic - 33.00 Start Time 07:30 End Time 16:00 Break 0 min 15 min 30 min 45…" at bounding box center [1075, 385] width 470 height 463
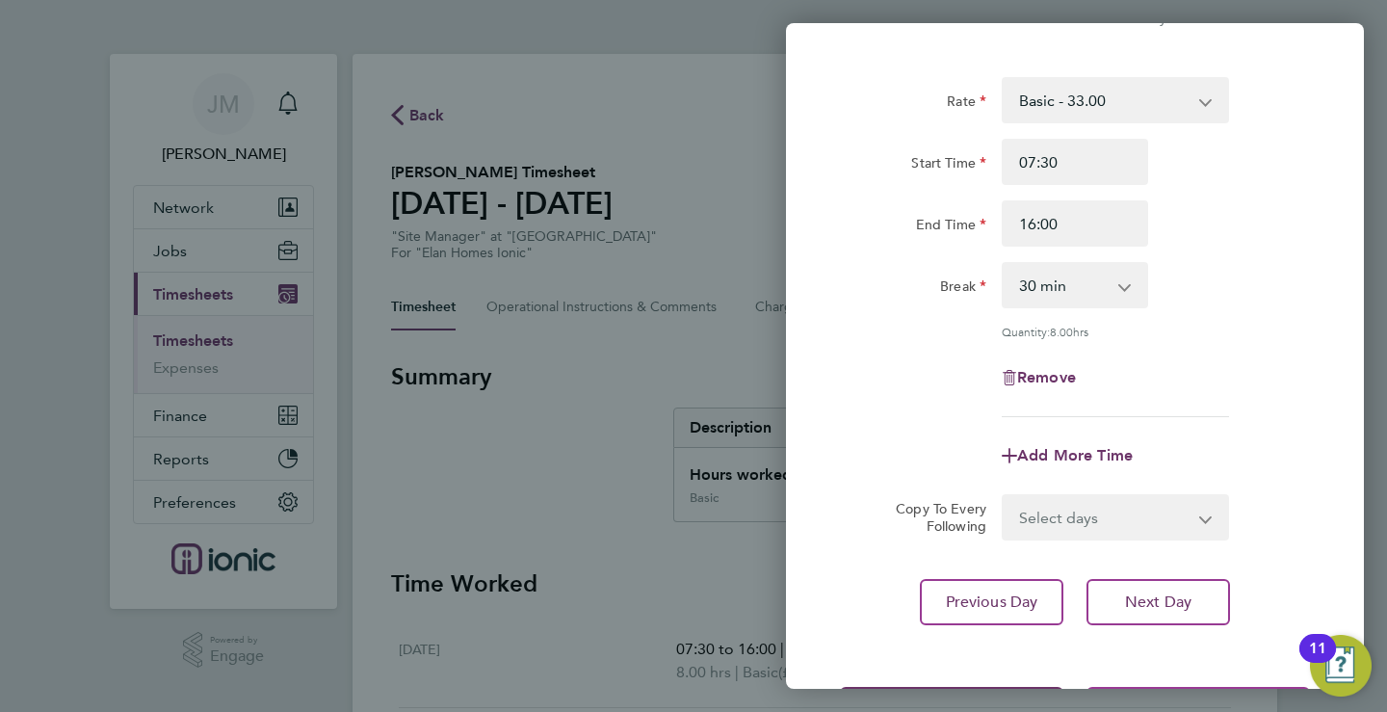
scroll to position [158, 0]
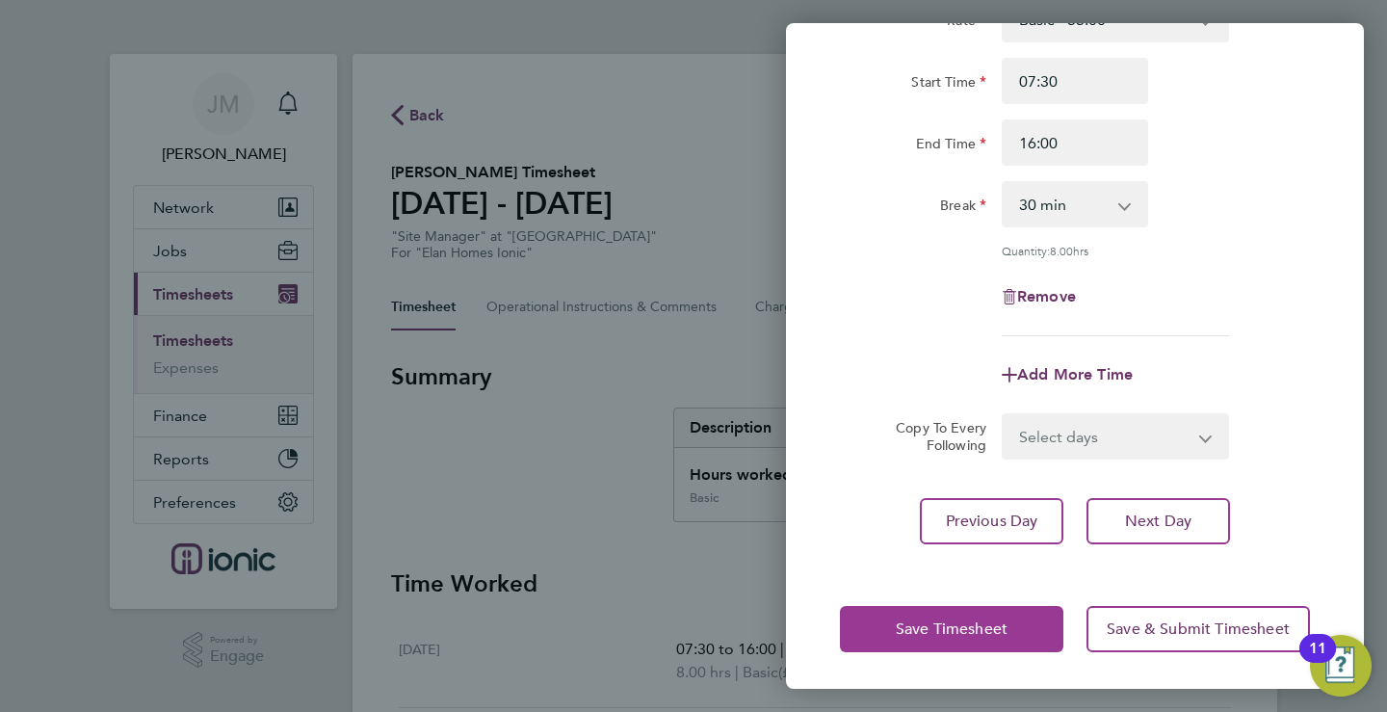
click at [910, 626] on span "Save Timesheet" at bounding box center [952, 628] width 112 height 19
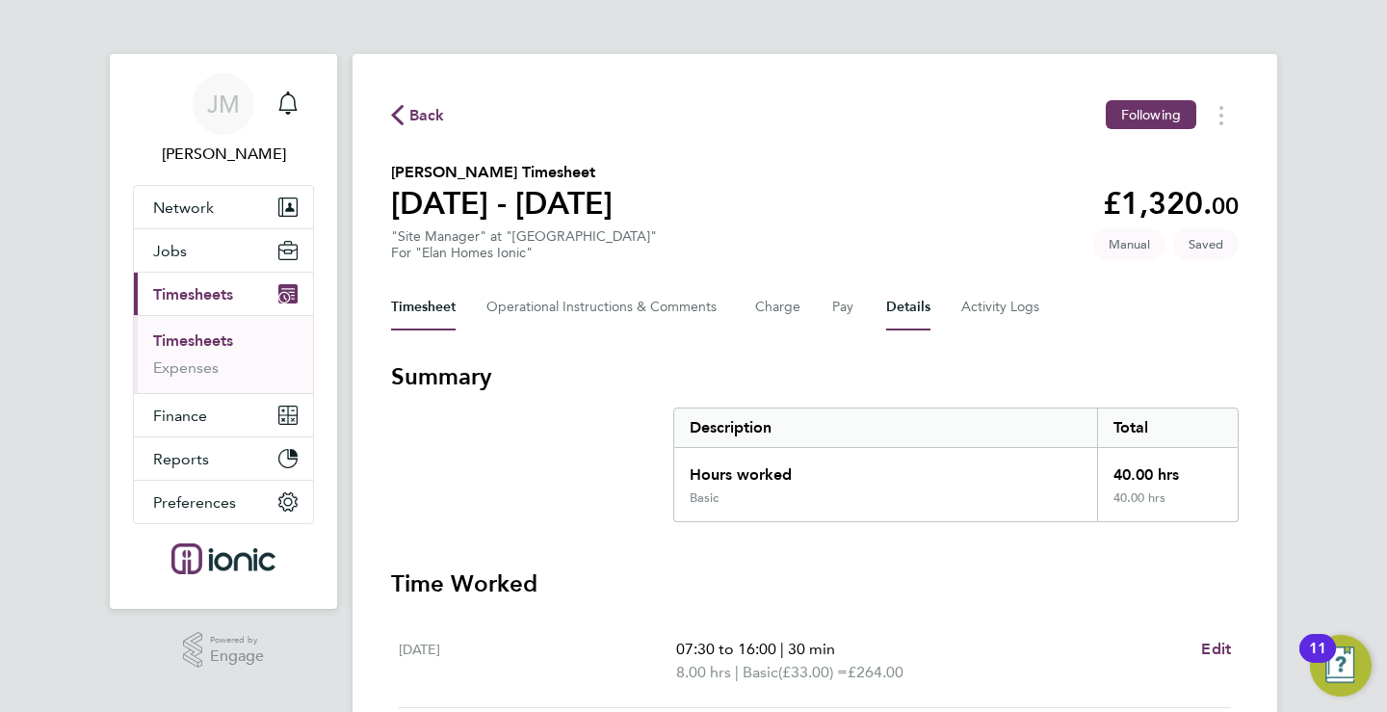
click at [890, 305] on button "Details" at bounding box center [908, 307] width 44 height 46
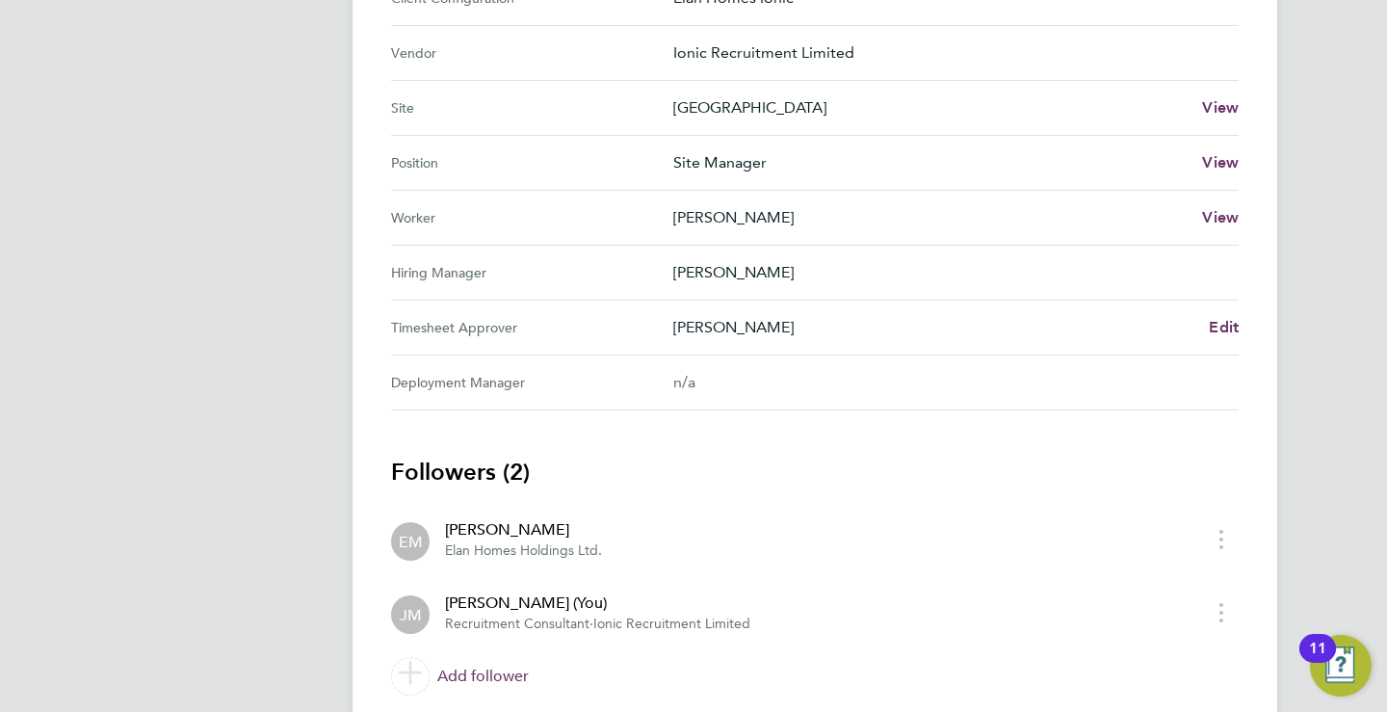
scroll to position [762, 0]
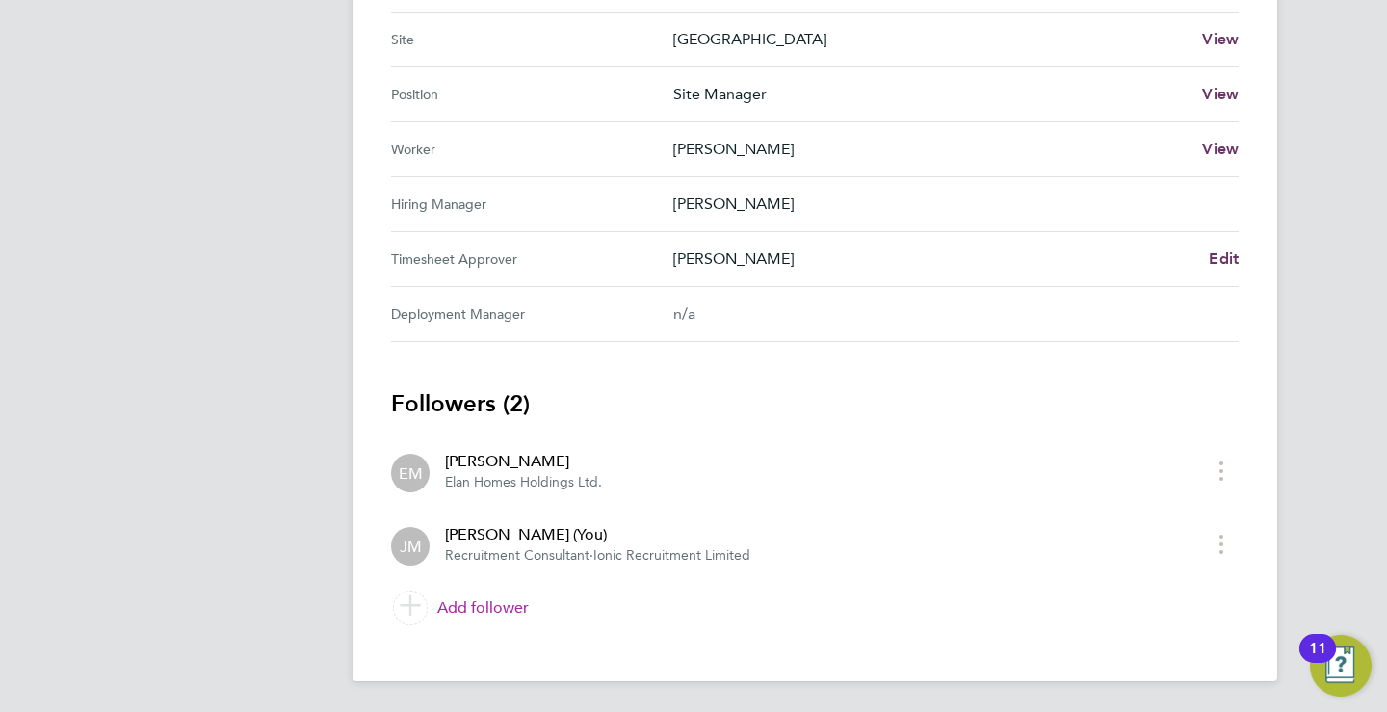
click at [456, 604] on link "Add follower" at bounding box center [814, 608] width 847 height 54
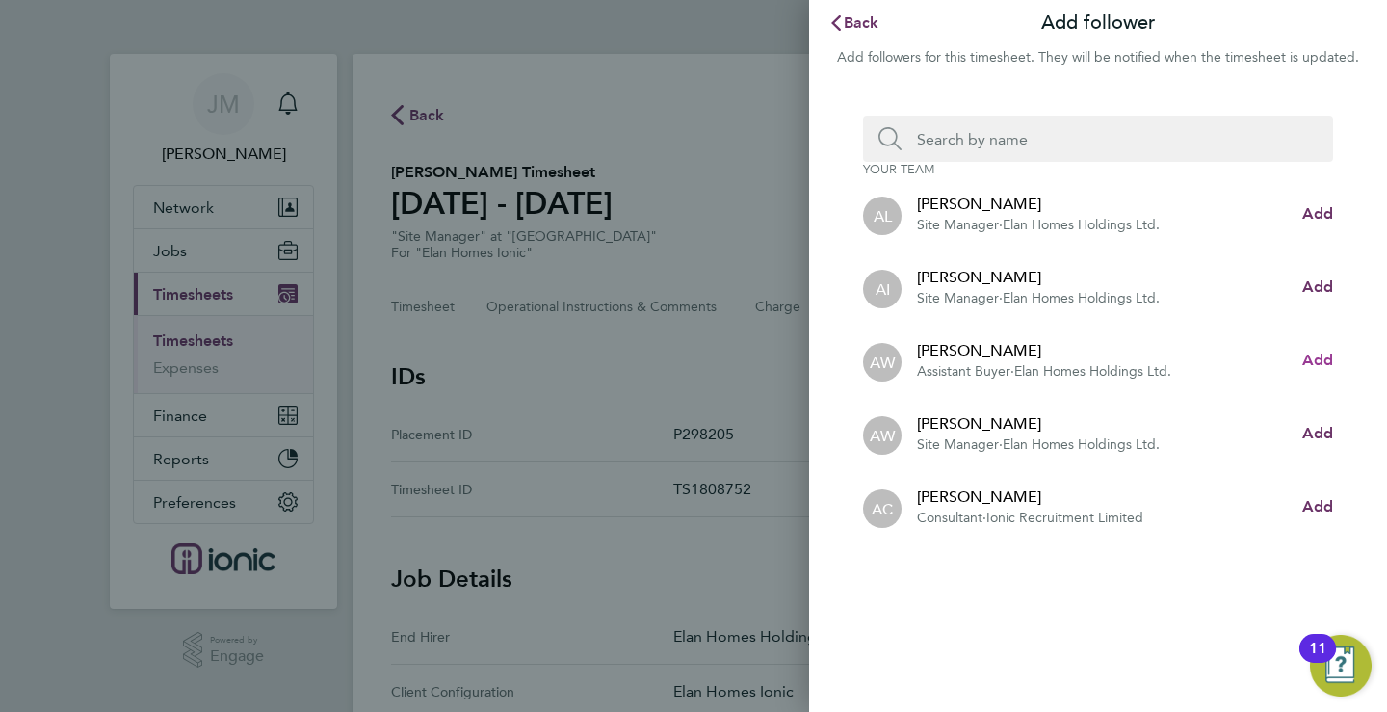
click at [1322, 358] on span "Add" at bounding box center [1317, 360] width 31 height 18
click at [703, 241] on div "Back Add follower Add followers for this timesheet. They will be notified when …" at bounding box center [693, 356] width 1387 height 712
click at [863, 24] on span "Back" at bounding box center [862, 22] width 36 height 18
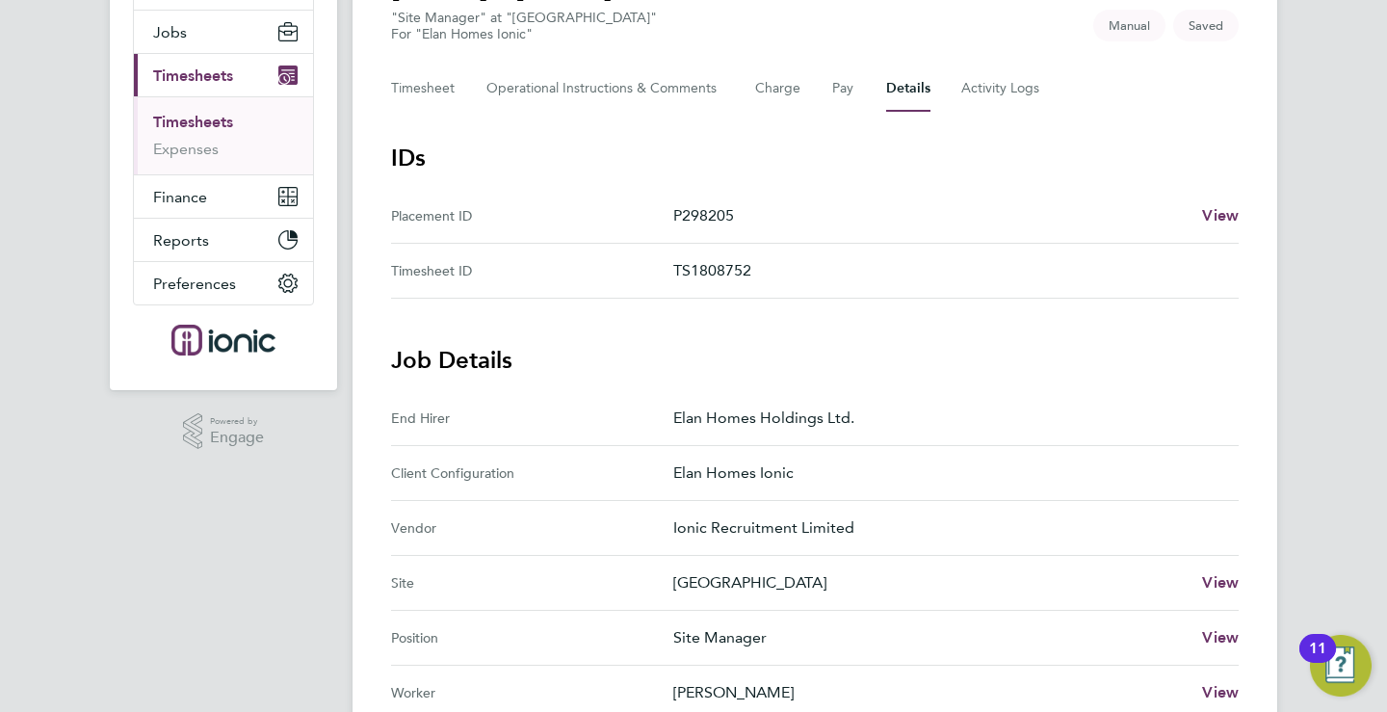
scroll to position [142, 0]
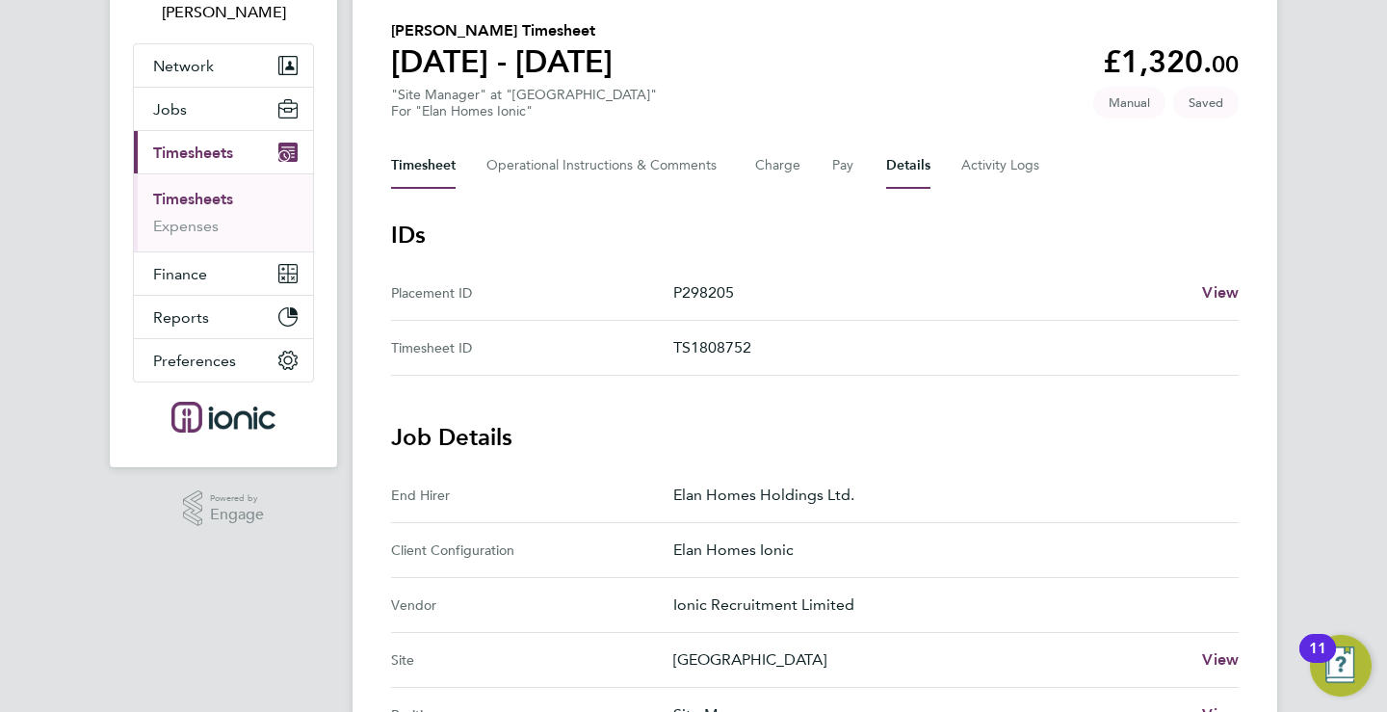
click at [427, 157] on button "Timesheet" at bounding box center [423, 166] width 65 height 46
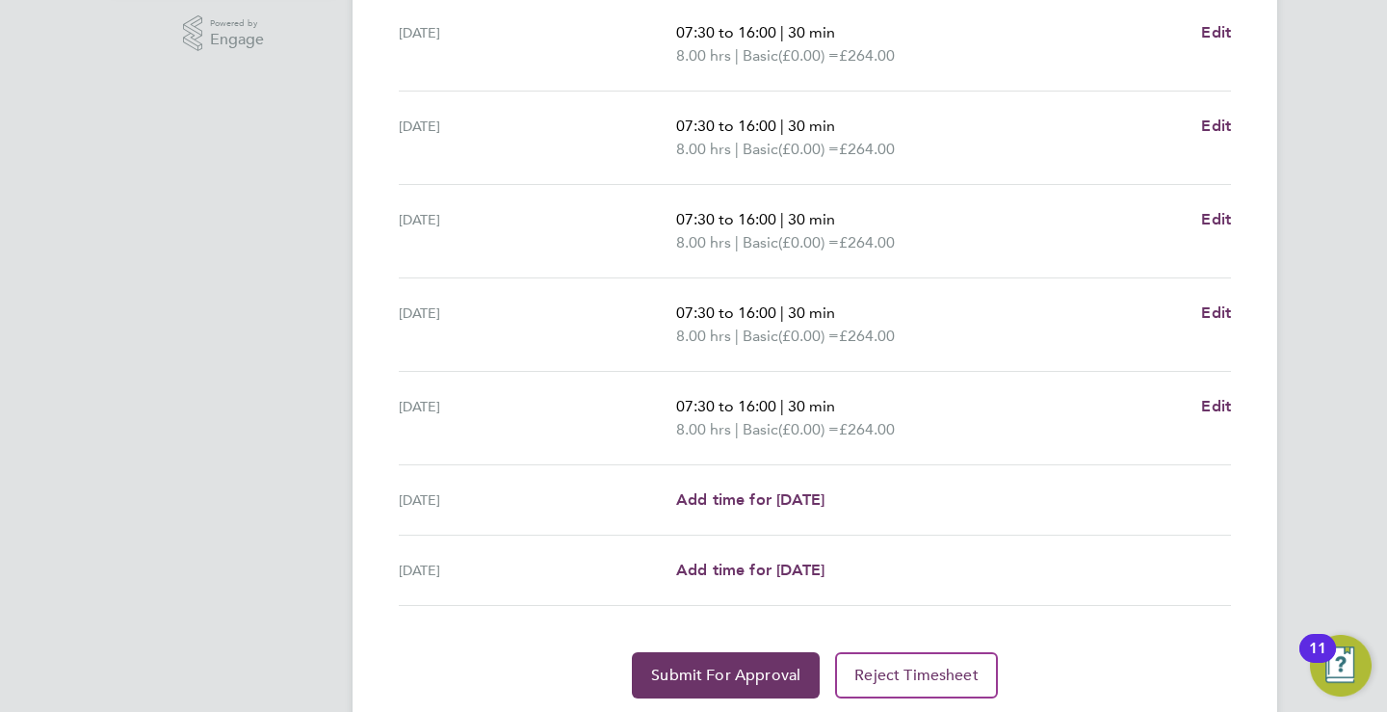
scroll to position [680, 0]
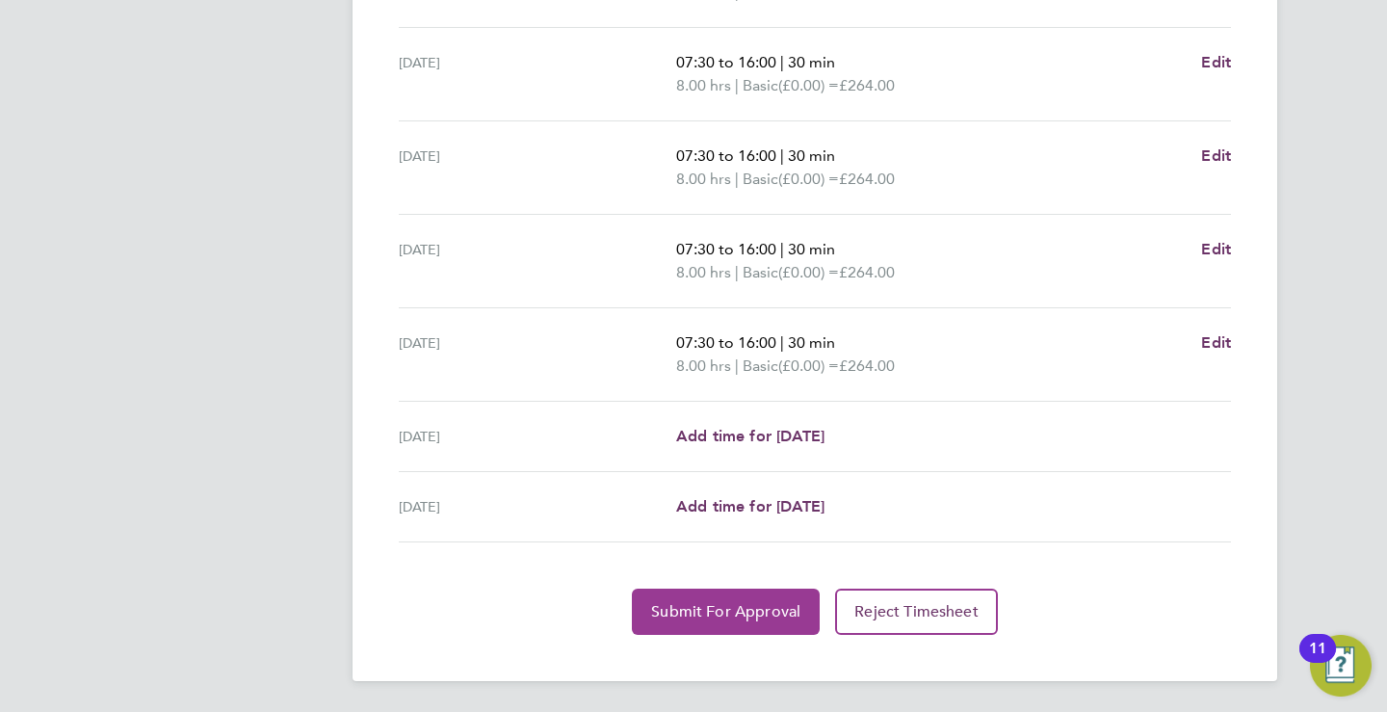
click at [720, 610] on span "Submit For Approval" at bounding box center [725, 611] width 149 height 19
